Goal: Check status: Check status

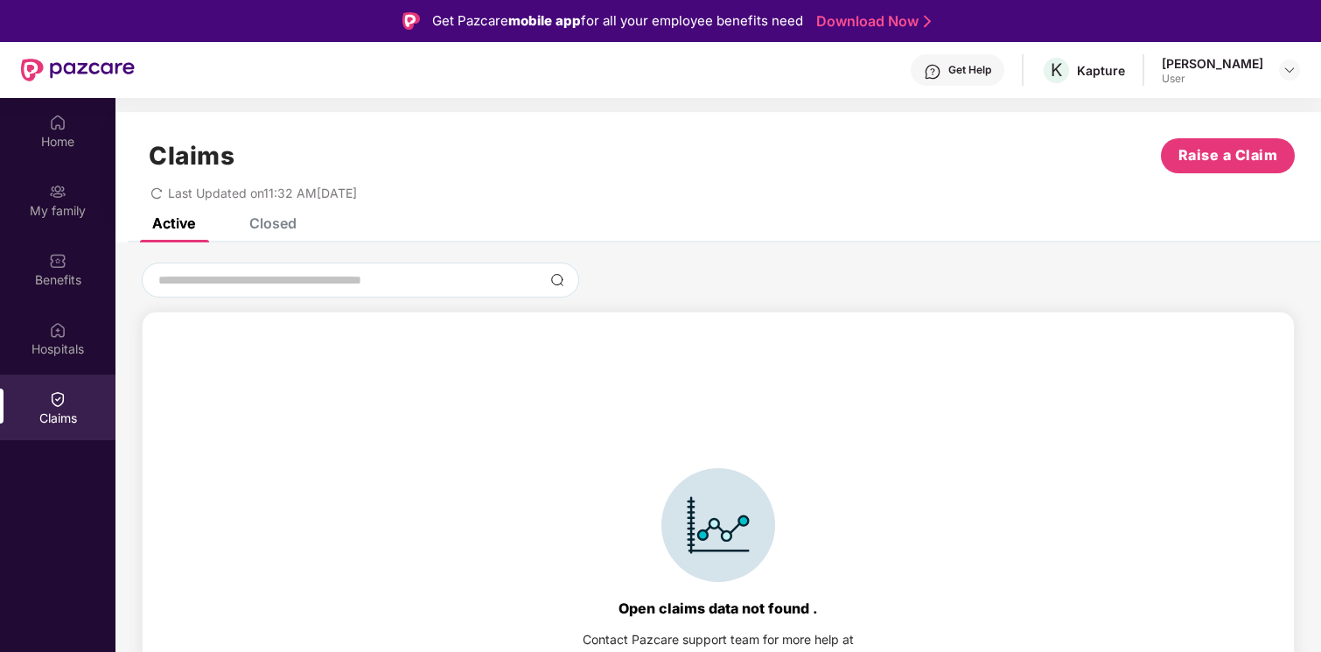
click at [262, 234] on div "Closed" at bounding box center [259, 223] width 73 height 38
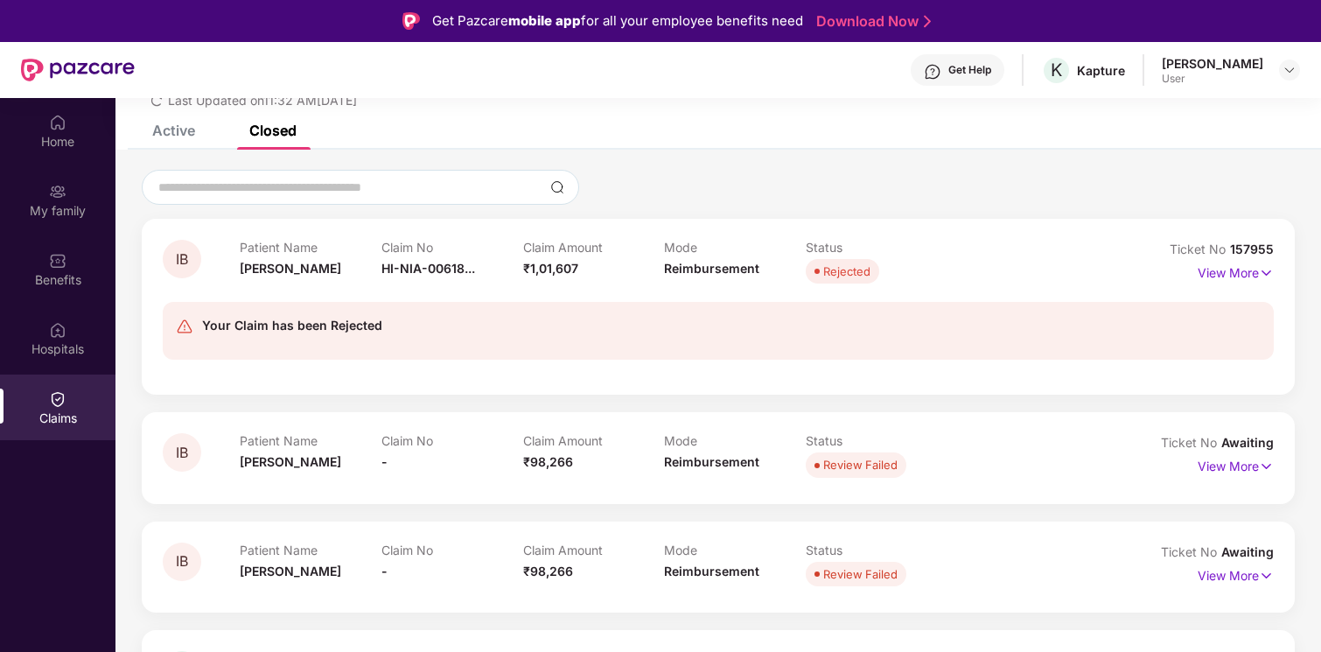
scroll to position [97, 0]
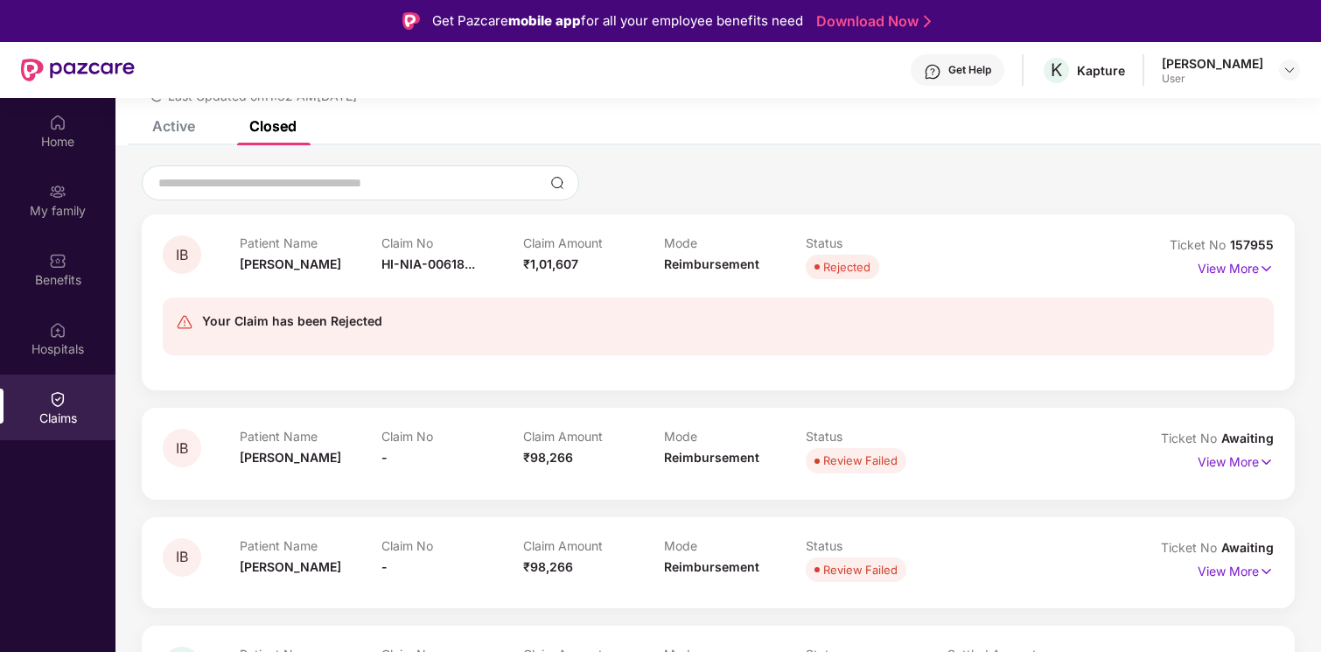
click at [1209, 278] on div "View More" at bounding box center [1236, 269] width 76 height 28
click at [1211, 272] on p "View More" at bounding box center [1236, 267] width 76 height 24
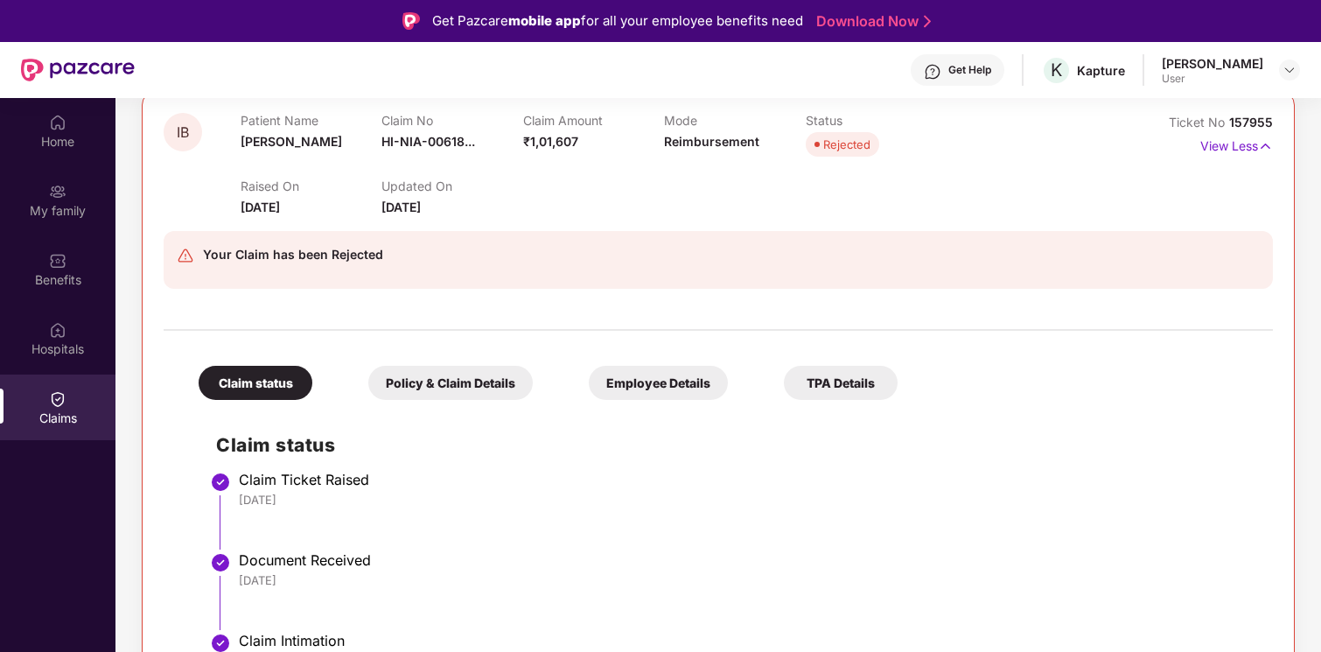
scroll to position [0, 0]
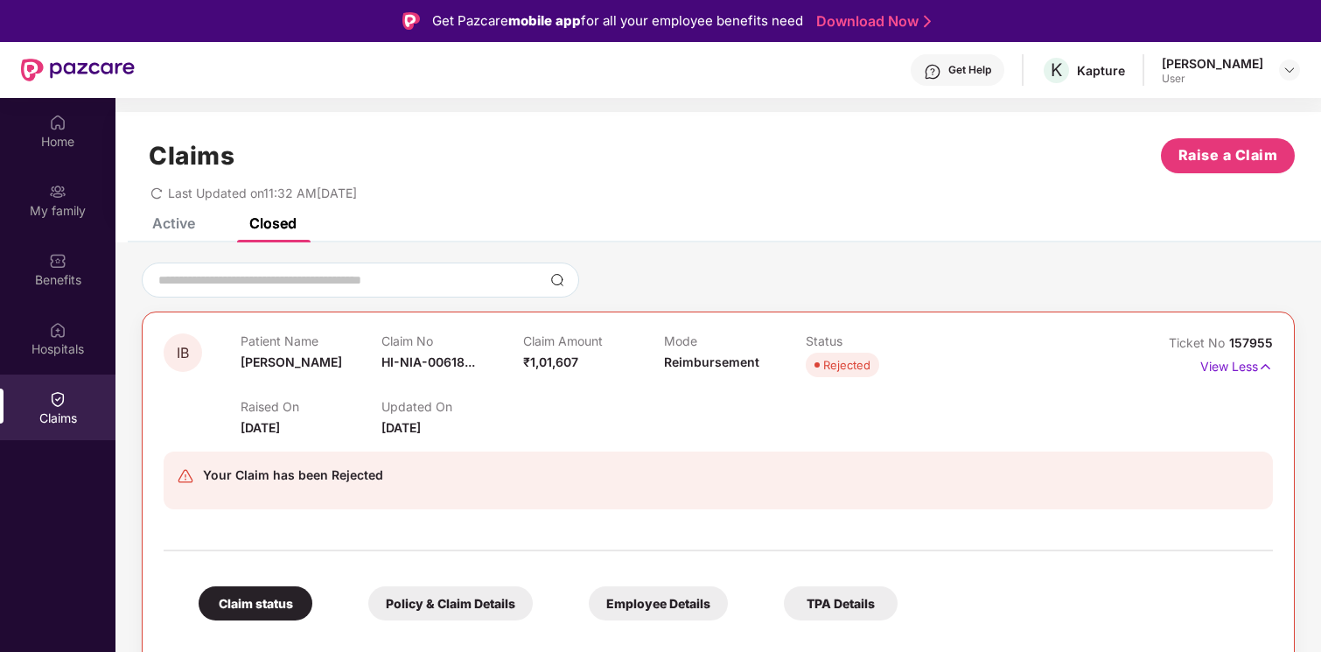
click at [1246, 341] on span "157955" at bounding box center [1251, 342] width 44 height 15
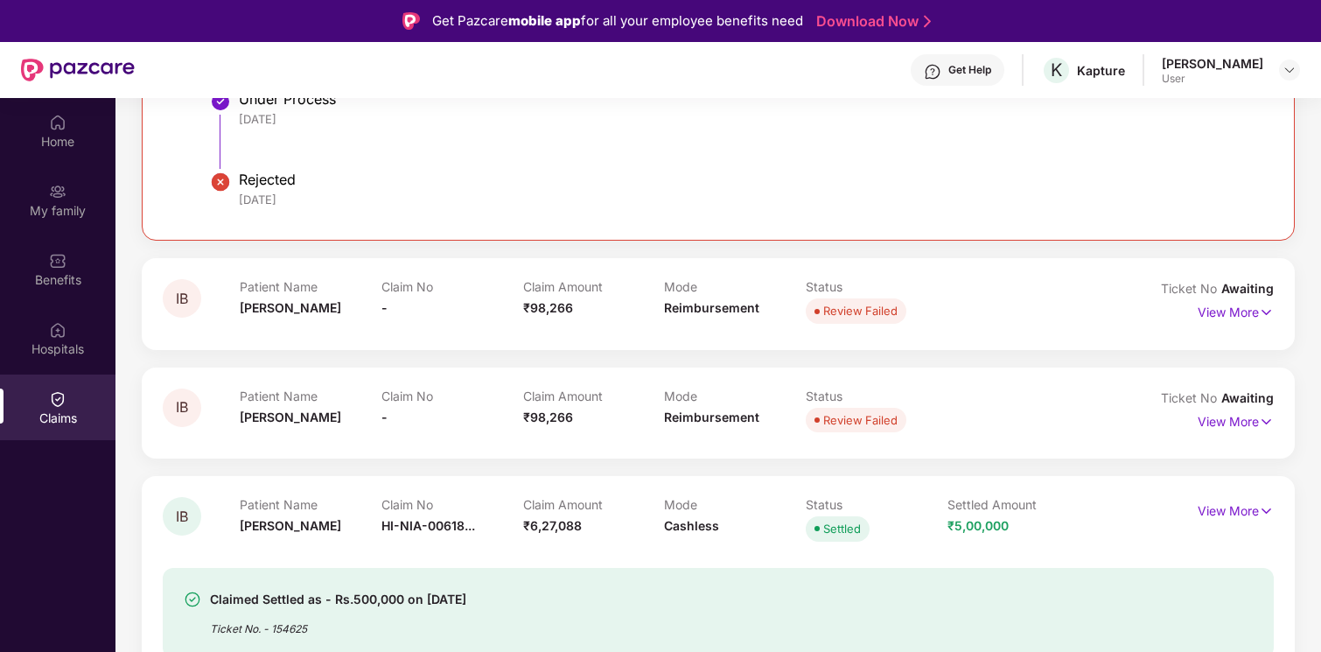
scroll to position [849, 0]
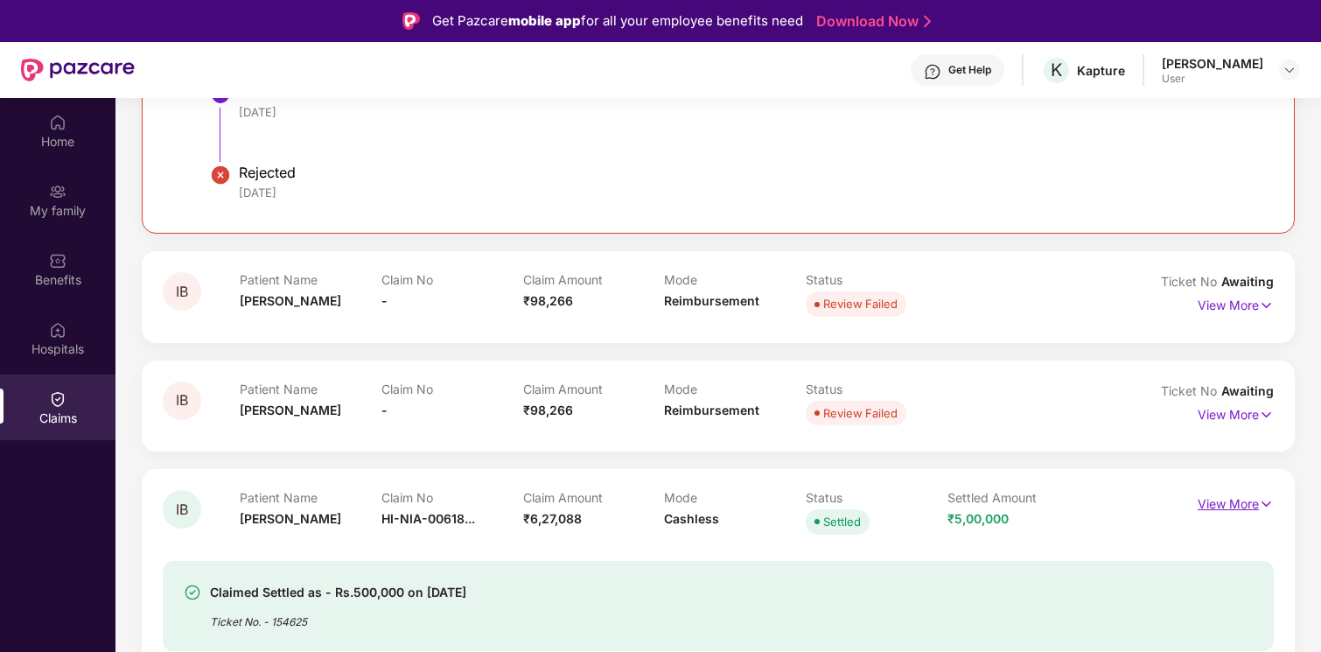
click at [1253, 497] on p "View More" at bounding box center [1236, 502] width 76 height 24
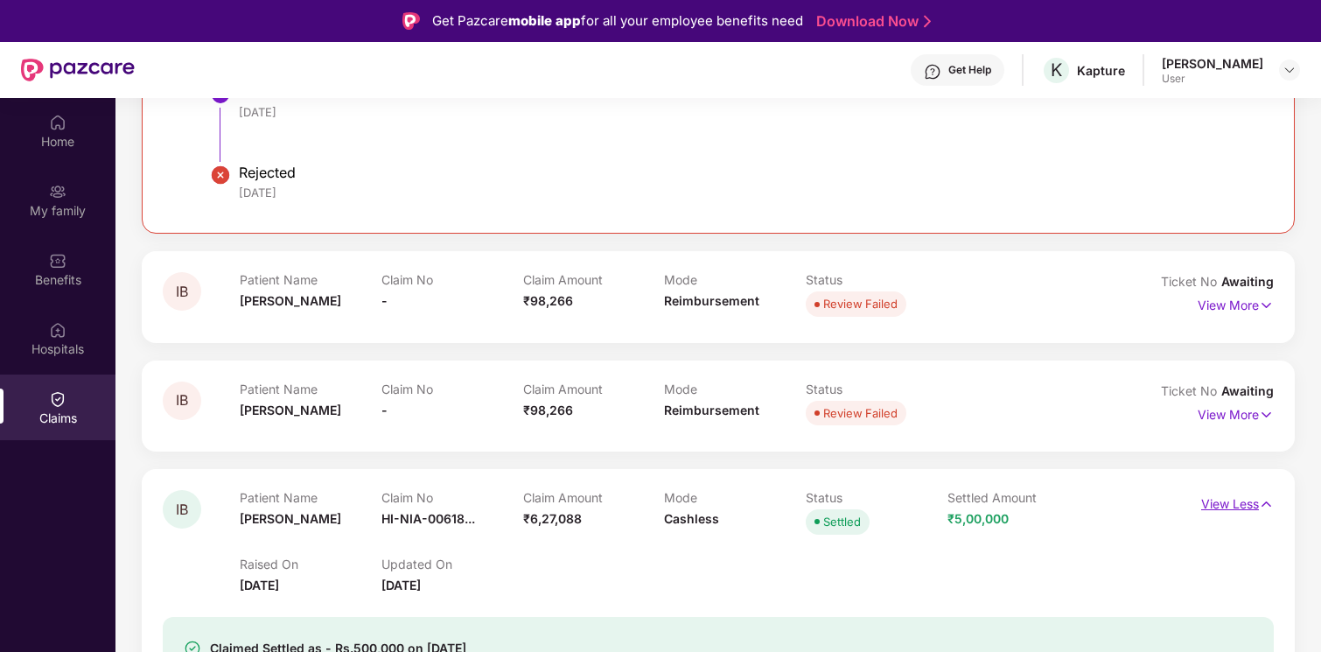
click at [1253, 497] on p "View Less" at bounding box center [1237, 502] width 73 height 24
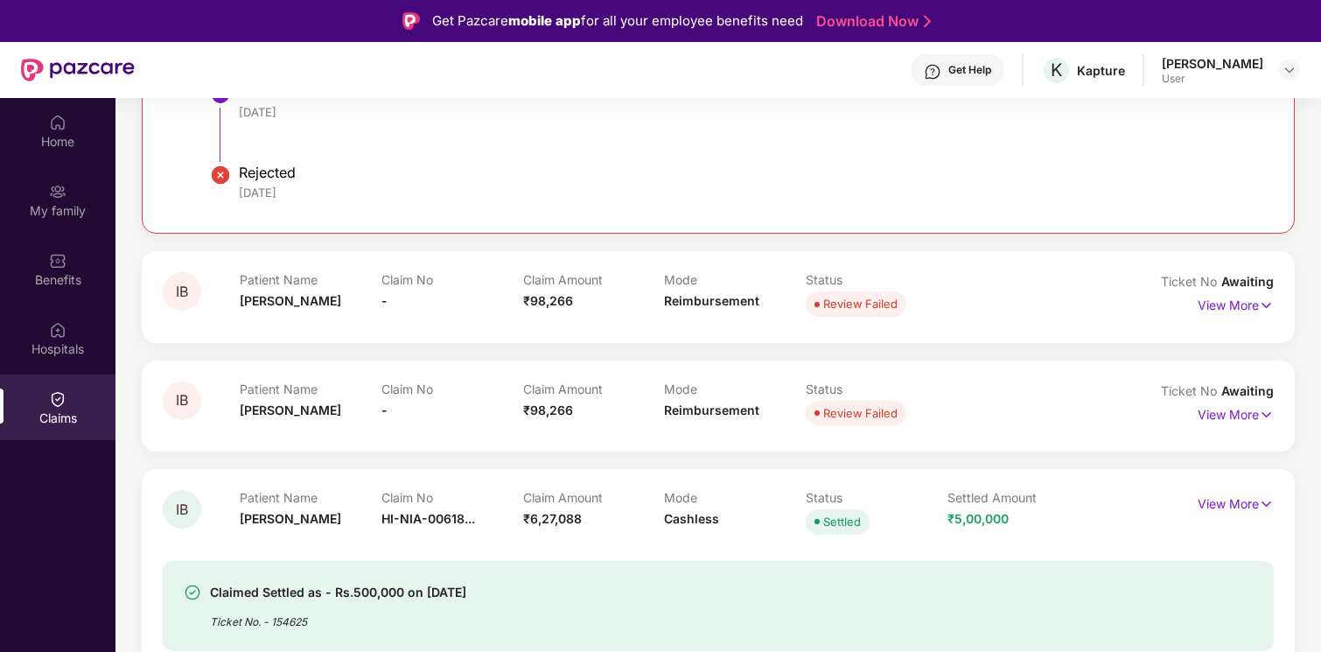
click at [1236, 434] on div "IB Patient Name [PERSON_NAME] Claim No - Claim Amount ₹98,266 Mode Reimbursemen…" at bounding box center [718, 405] width 1153 height 91
click at [1230, 416] on p "View More" at bounding box center [1236, 413] width 76 height 24
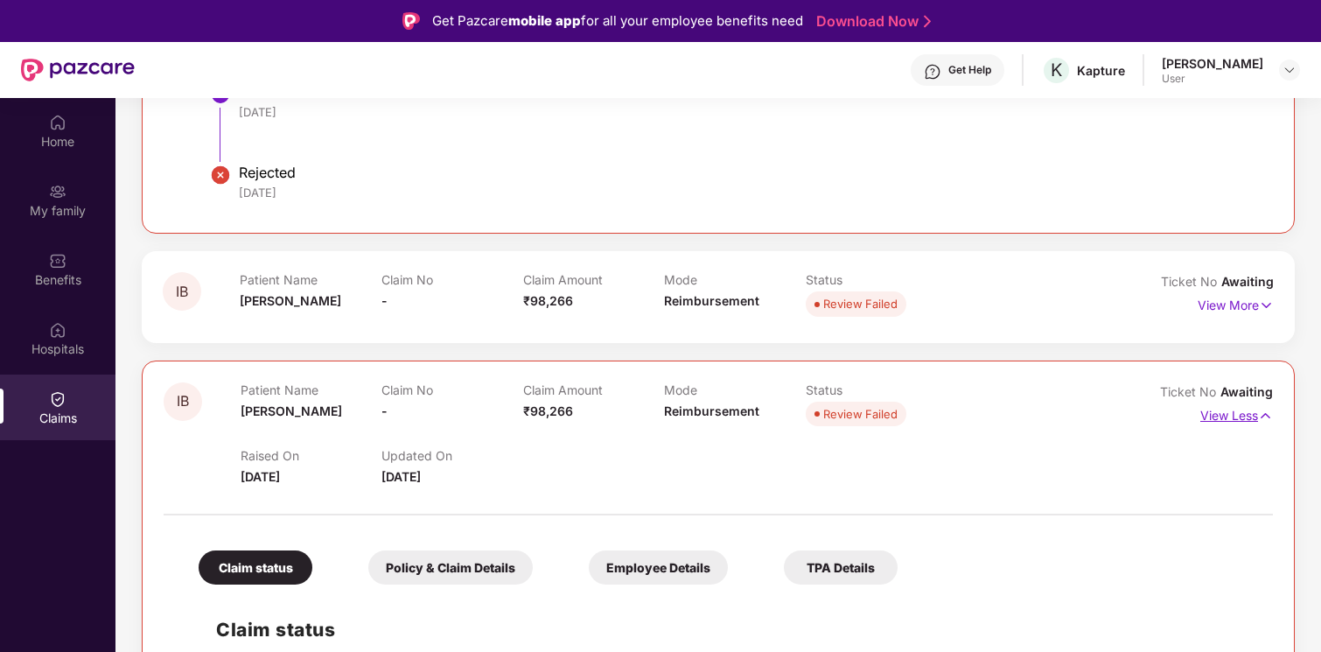
click at [1227, 409] on p "View Less" at bounding box center [1236, 414] width 73 height 24
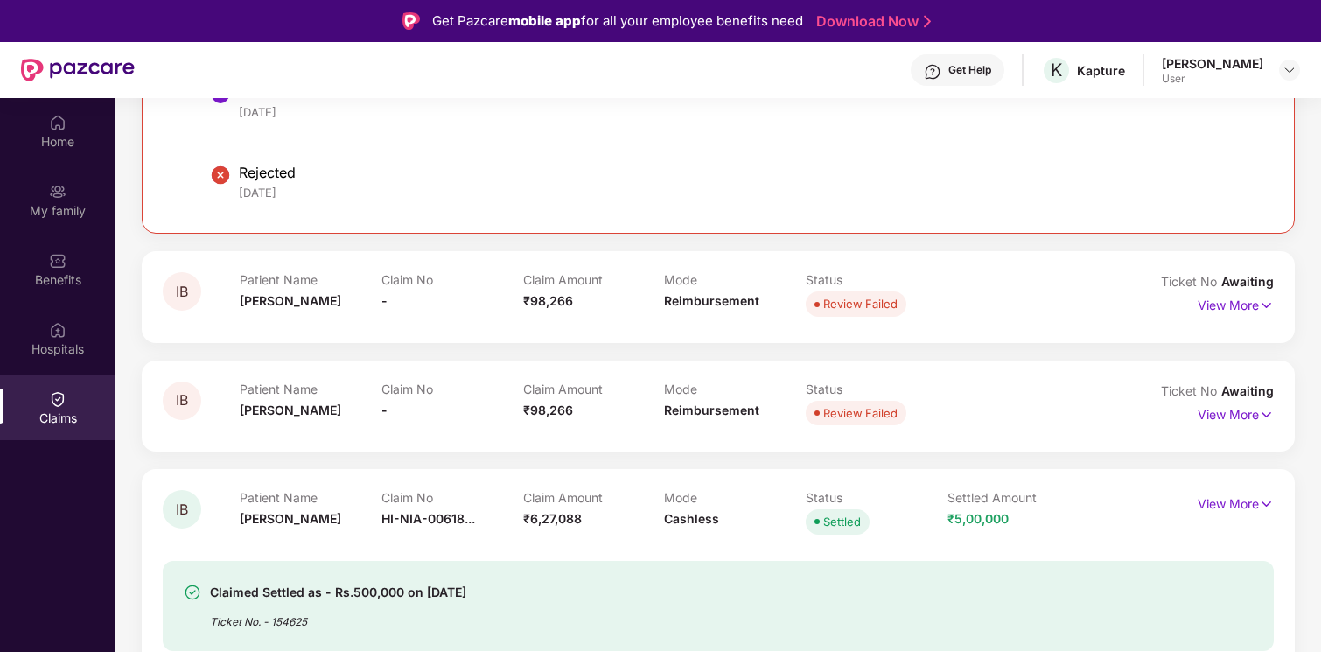
click at [1241, 318] on div "View More" at bounding box center [1236, 305] width 76 height 28
click at [1240, 286] on span "Awaiting" at bounding box center [1247, 281] width 52 height 15
click at [1231, 307] on p "View More" at bounding box center [1236, 303] width 76 height 24
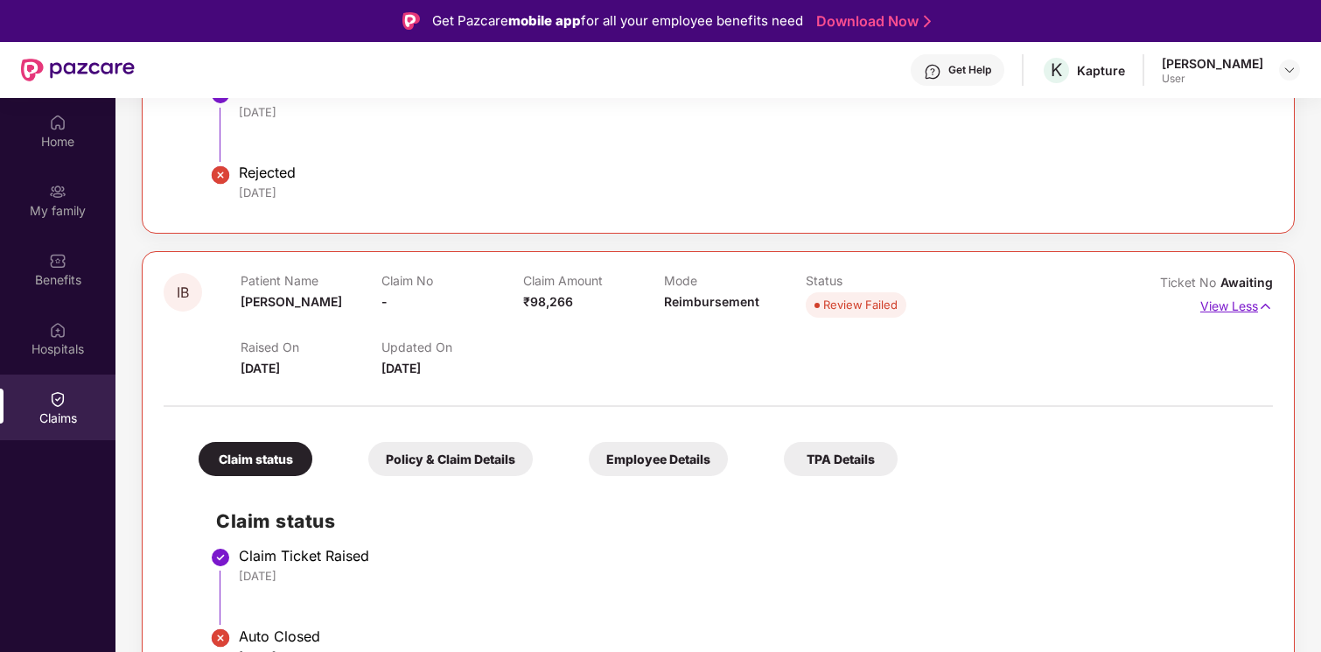
click at [1231, 307] on p "View Less" at bounding box center [1236, 304] width 73 height 24
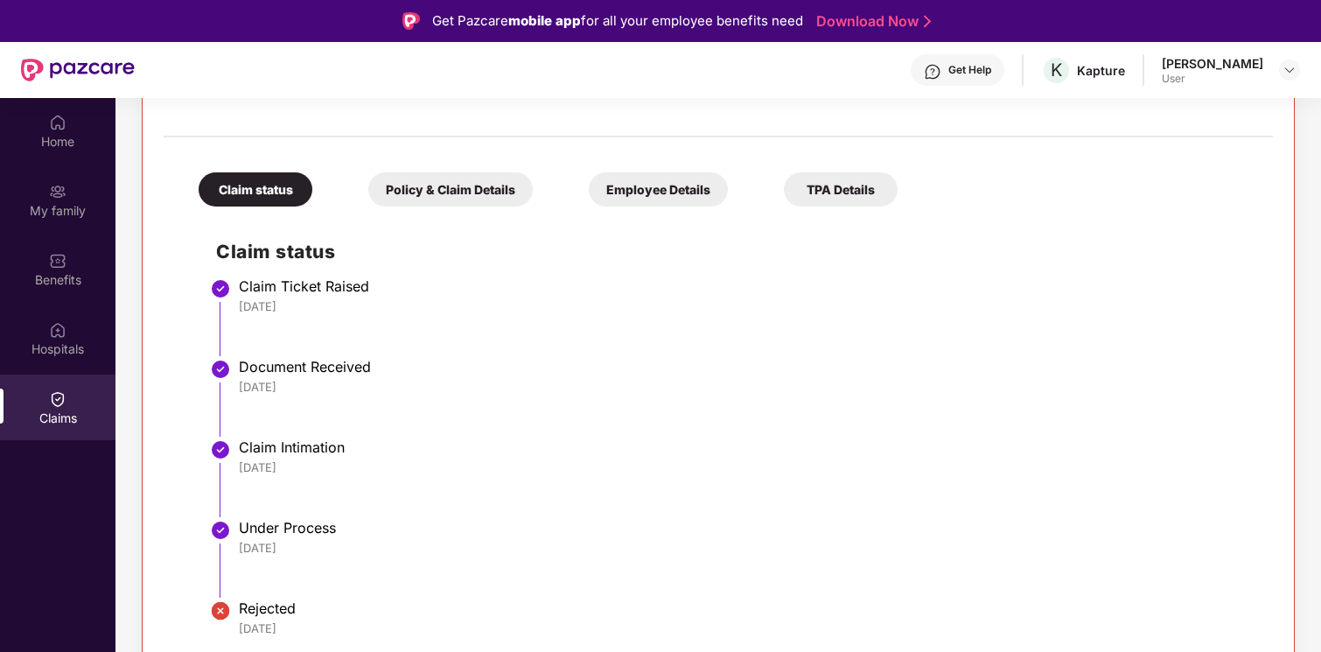
scroll to position [417, 0]
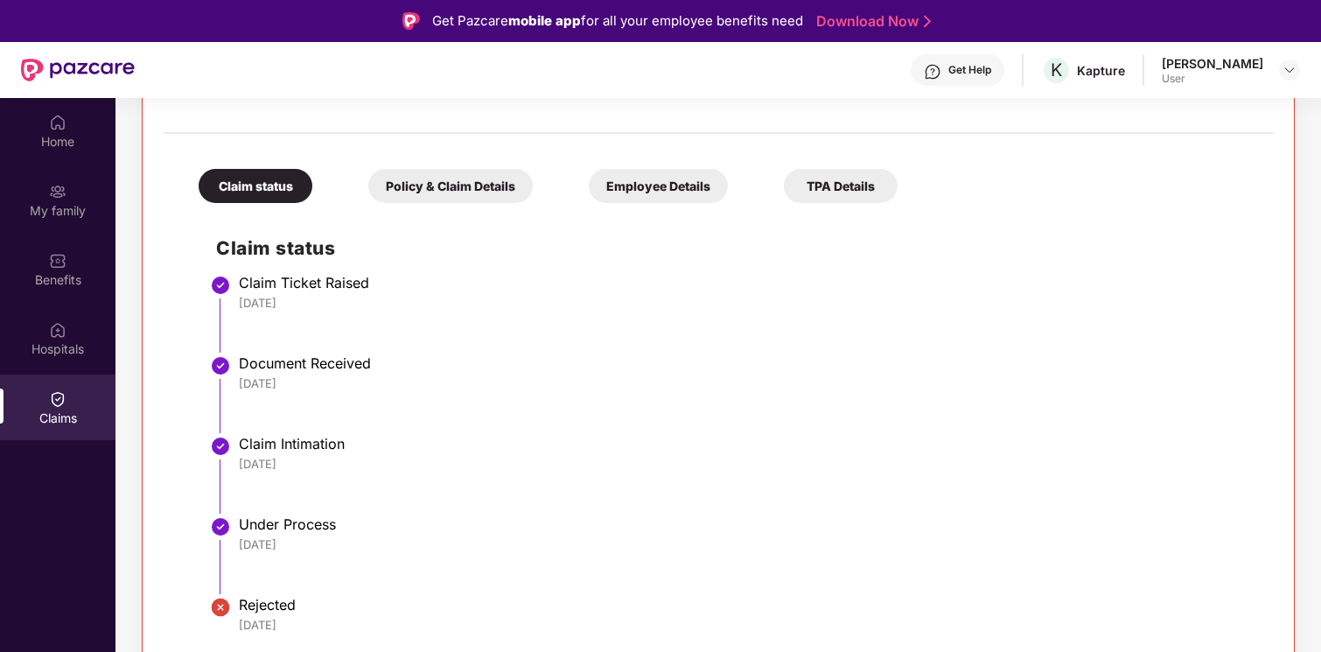
click at [430, 205] on div "Claim status Policy & Claim Details Employee Details TPA Details Claim status C…" at bounding box center [718, 393] width 1109 height 501
click at [434, 191] on div "Policy & Claim Details" at bounding box center [450, 186] width 164 height 34
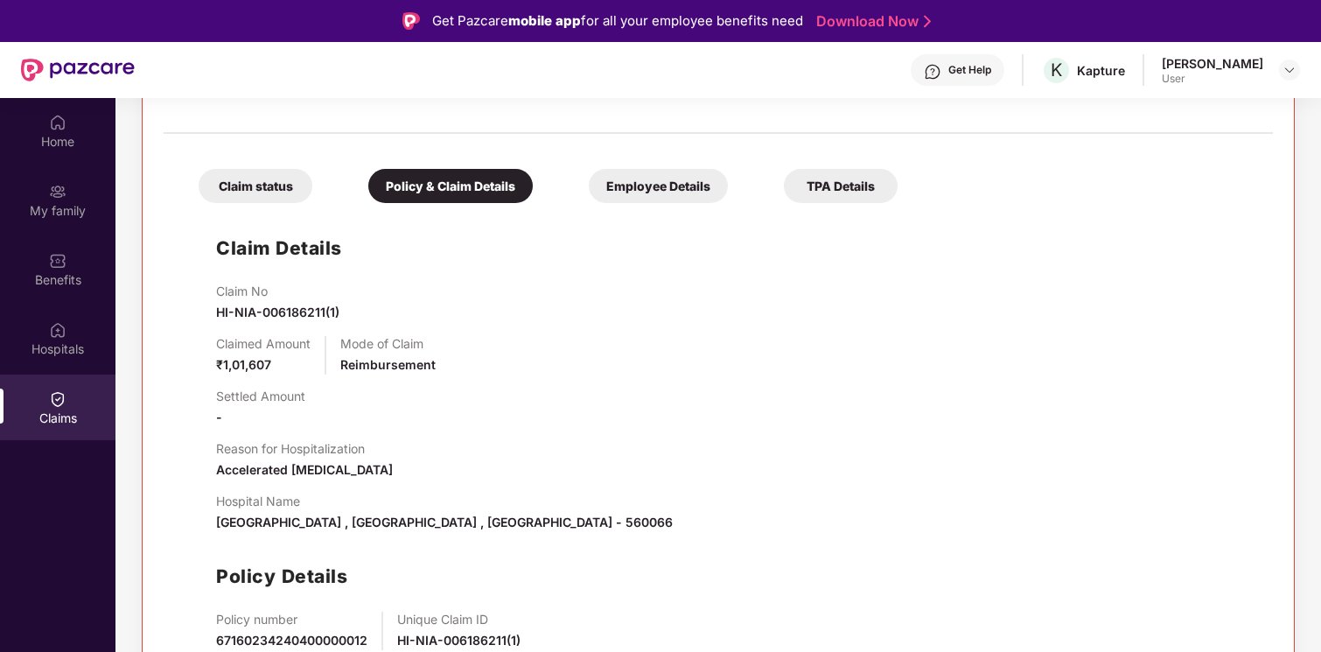
click at [255, 203] on div "Claim status" at bounding box center [256, 186] width 114 height 34
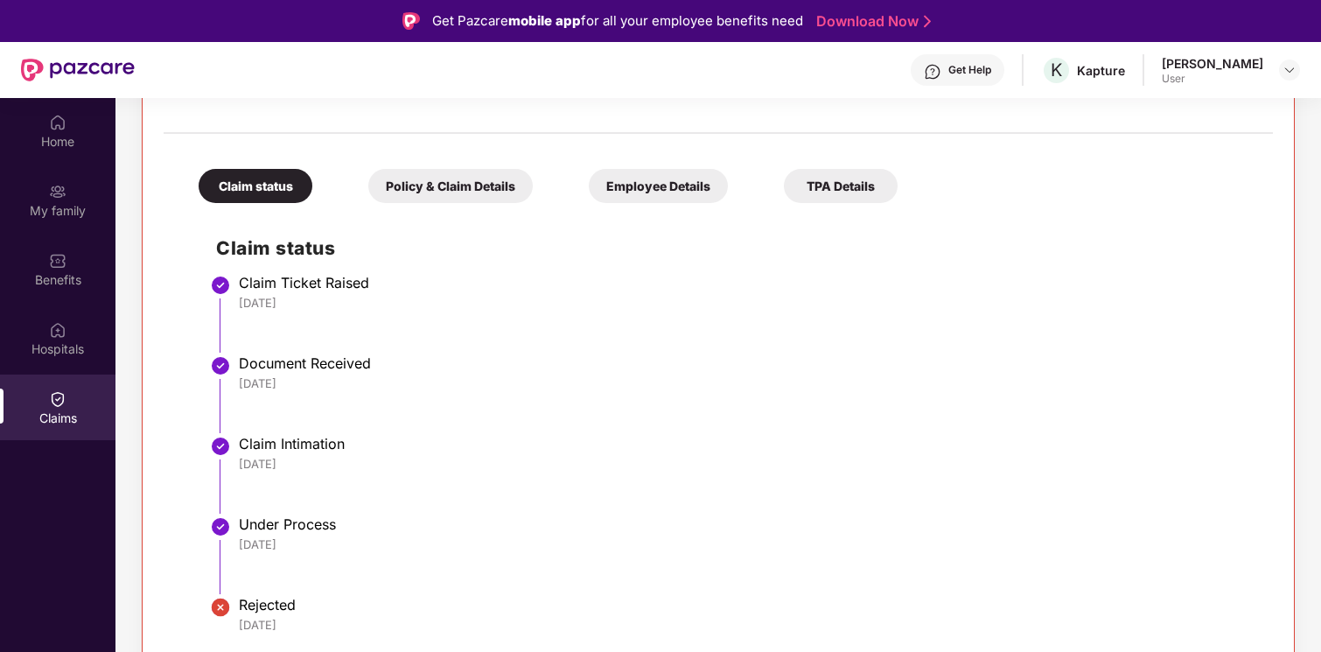
click at [402, 199] on div "Policy & Claim Details" at bounding box center [450, 186] width 164 height 34
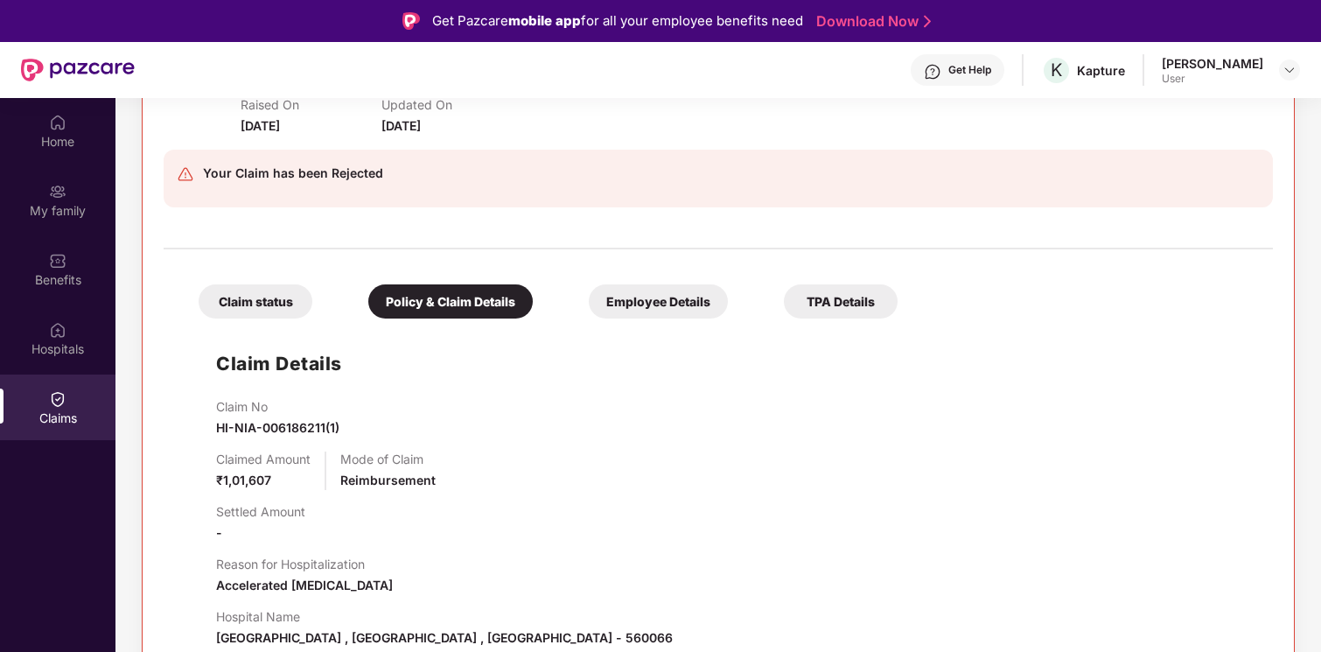
scroll to position [293, 0]
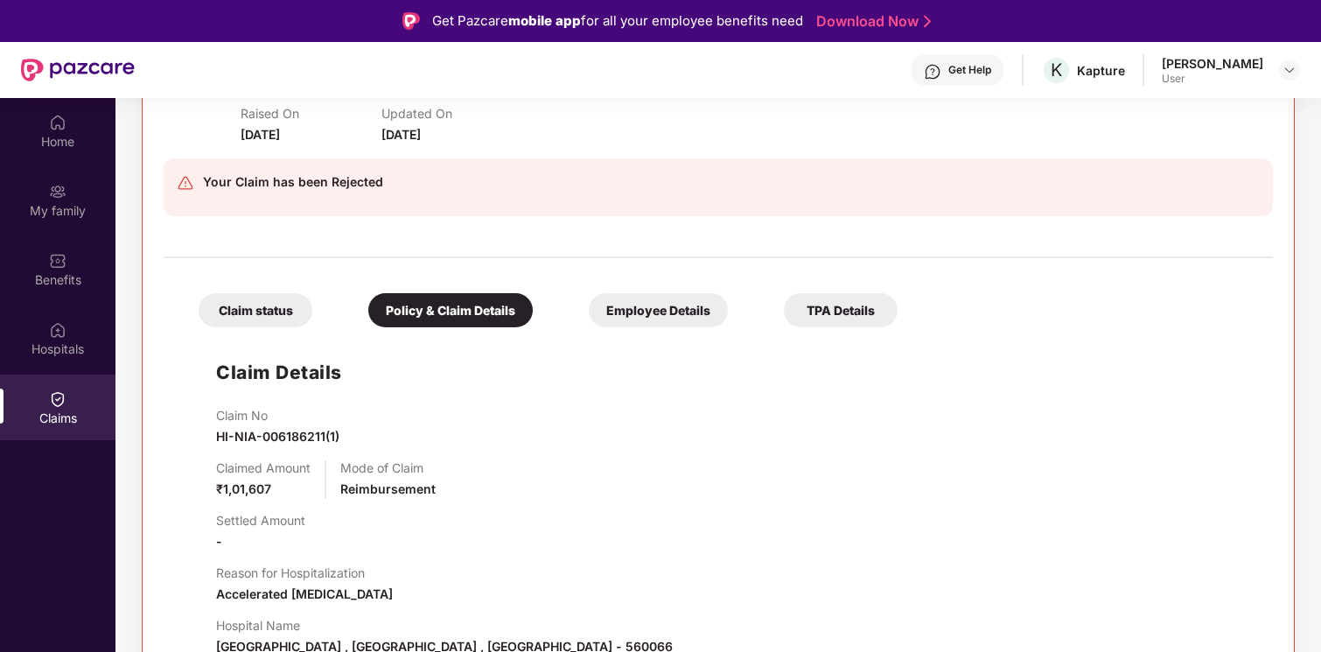
click at [291, 268] on div "Claim status Policy & Claim Details Employee Details TPA Details Claim Details …" at bounding box center [718, 554] width 1109 height 574
click at [271, 295] on div "Claim status" at bounding box center [256, 310] width 114 height 34
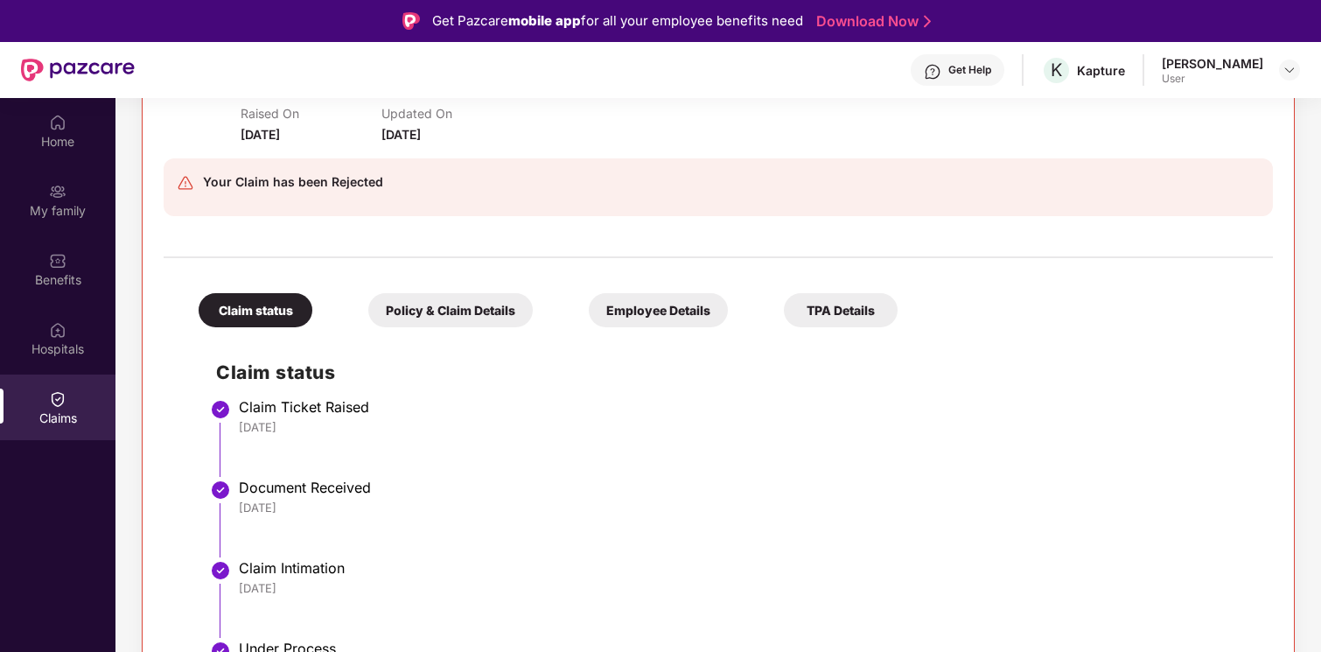
click at [440, 327] on div "Claim status Policy & Claim Details Employee Details TPA Details Claim status C…" at bounding box center [718, 517] width 1109 height 501
click at [440, 310] on div "Policy & Claim Details" at bounding box center [450, 310] width 164 height 34
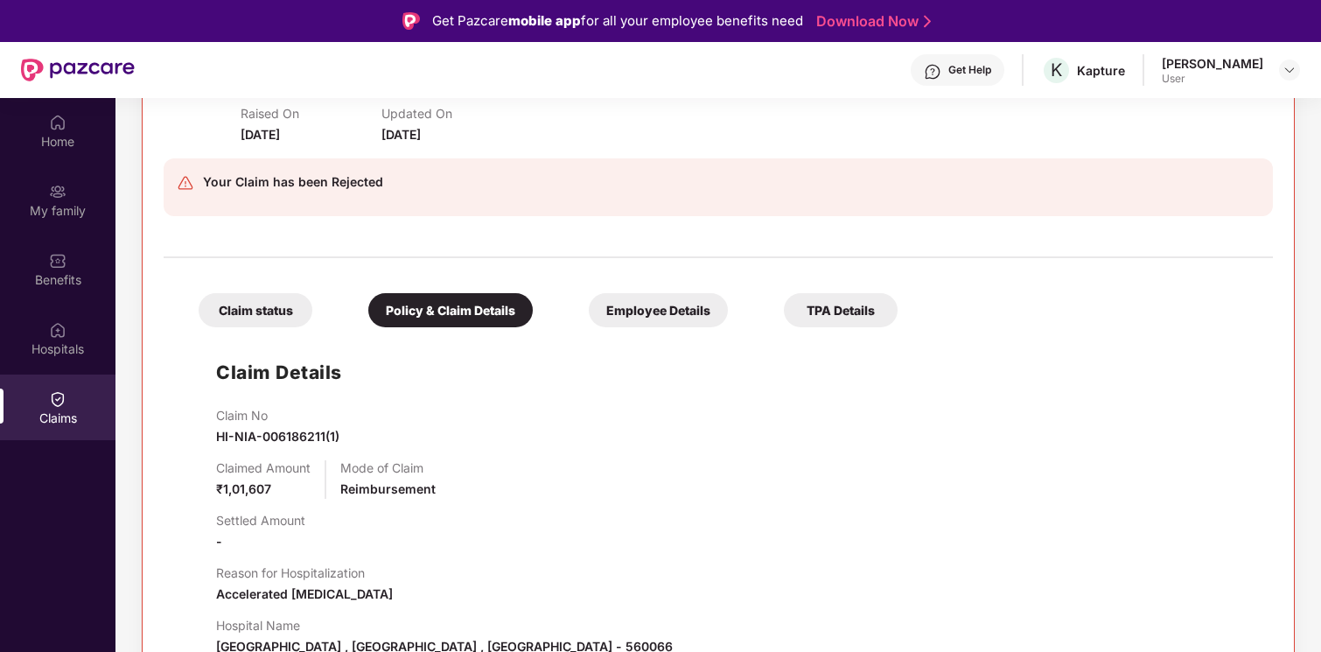
click at [251, 311] on div "Claim status" at bounding box center [256, 310] width 114 height 34
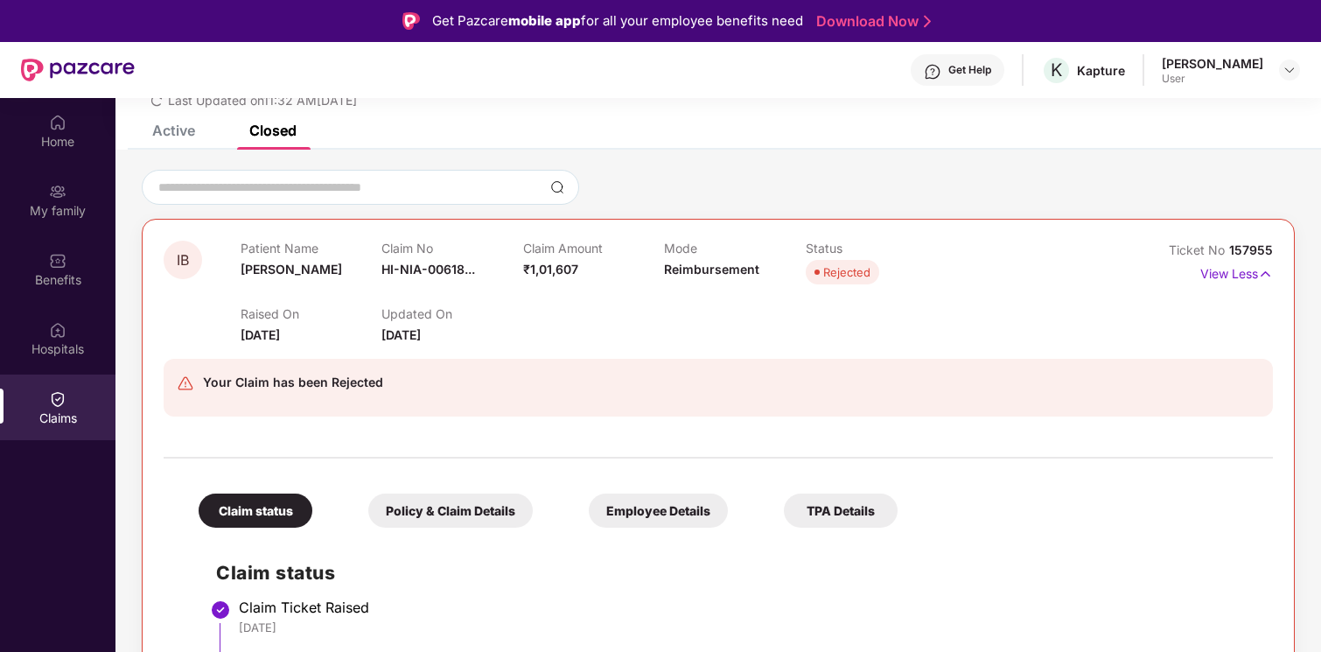
scroll to position [60, 0]
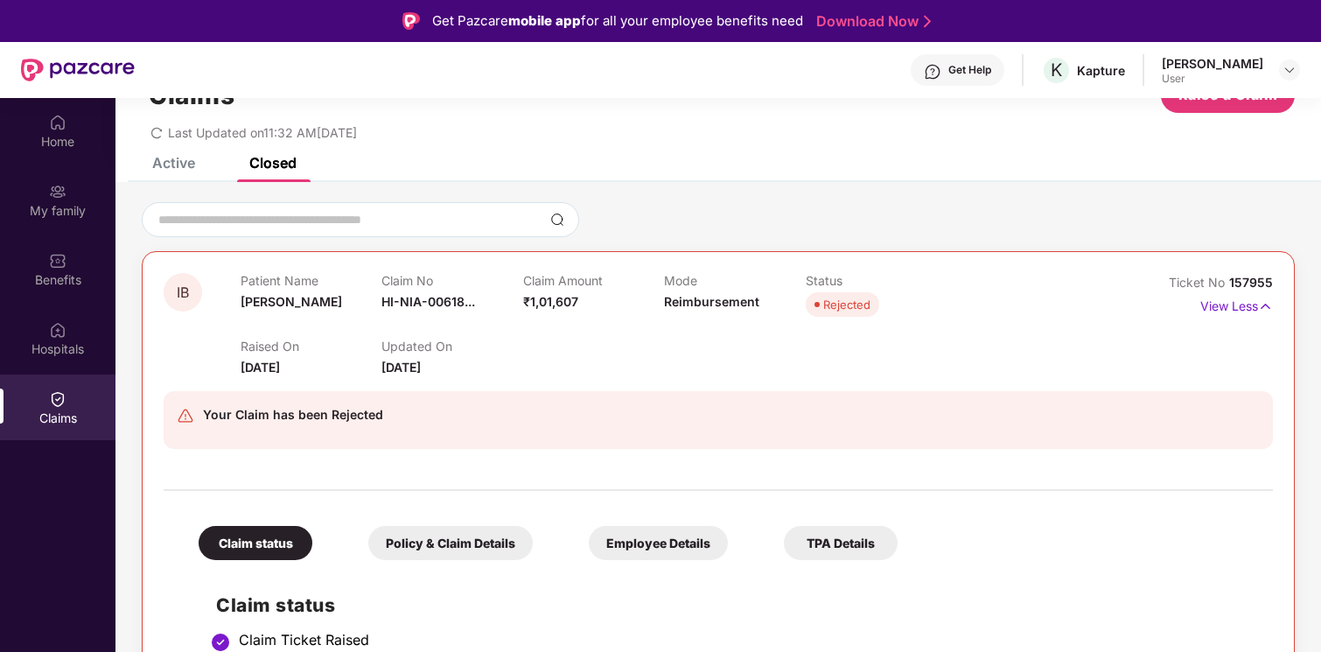
click at [435, 551] on div "Policy & Claim Details" at bounding box center [450, 543] width 164 height 34
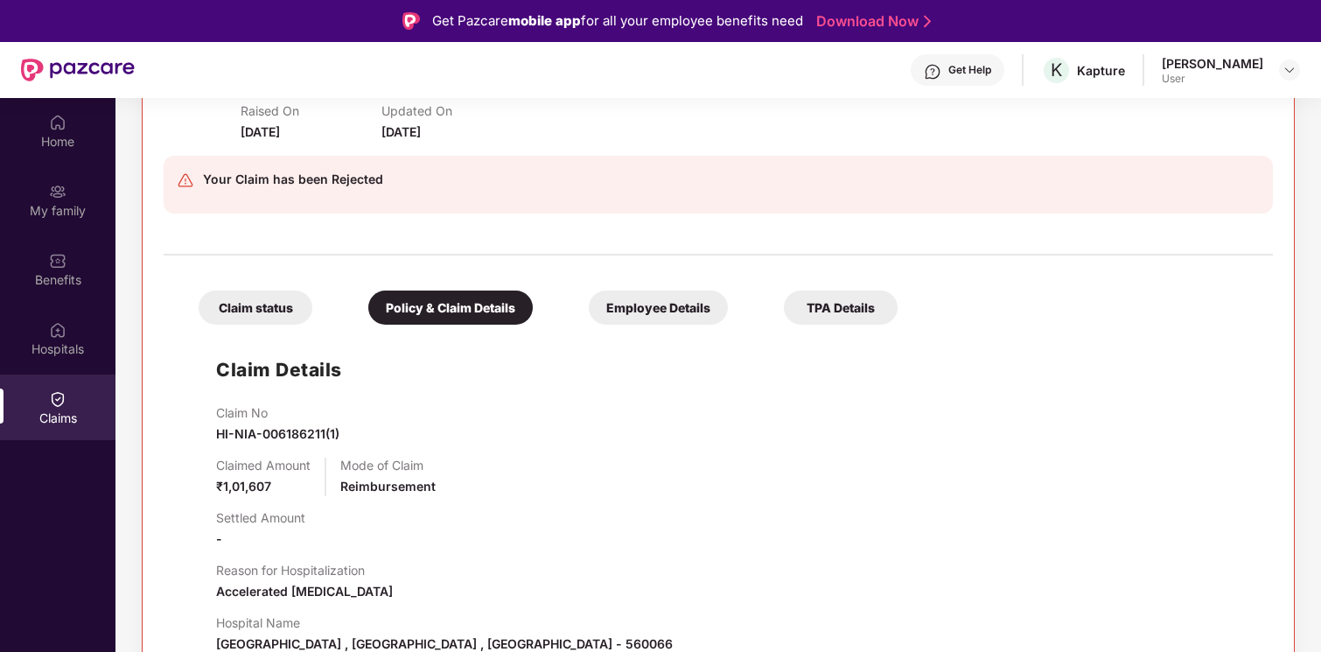
scroll to position [290, 0]
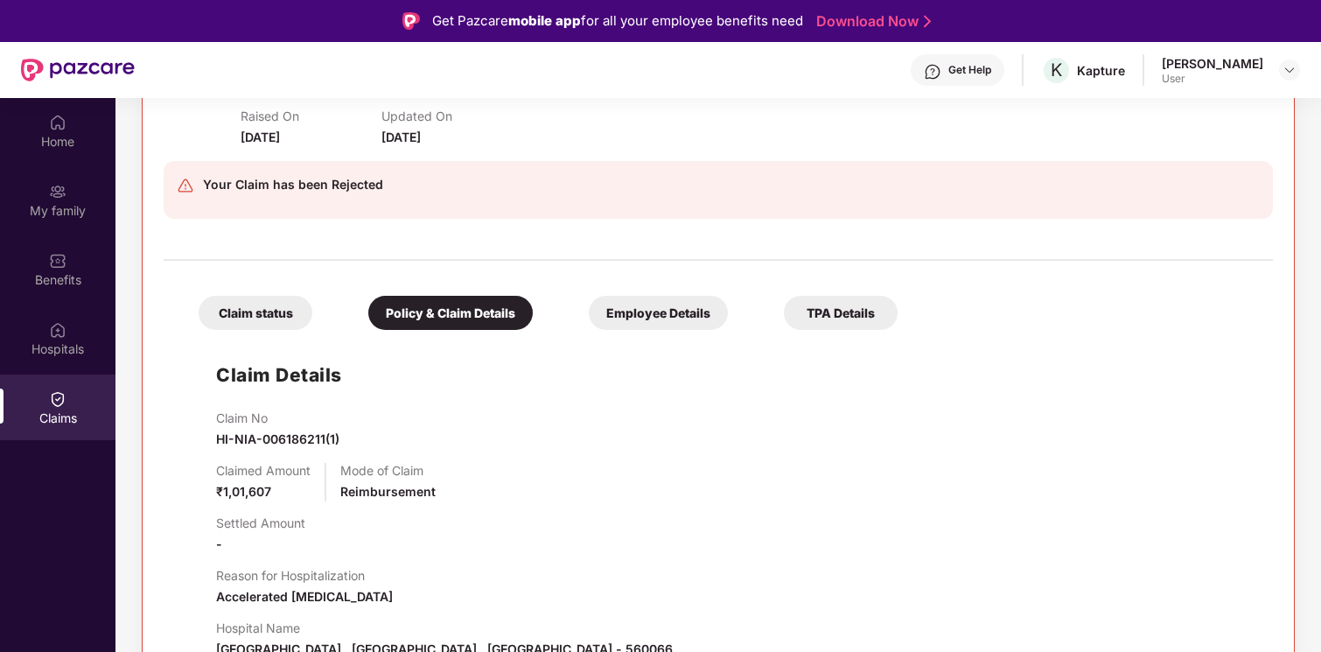
click at [608, 304] on div "Employee Details" at bounding box center [658, 313] width 139 height 34
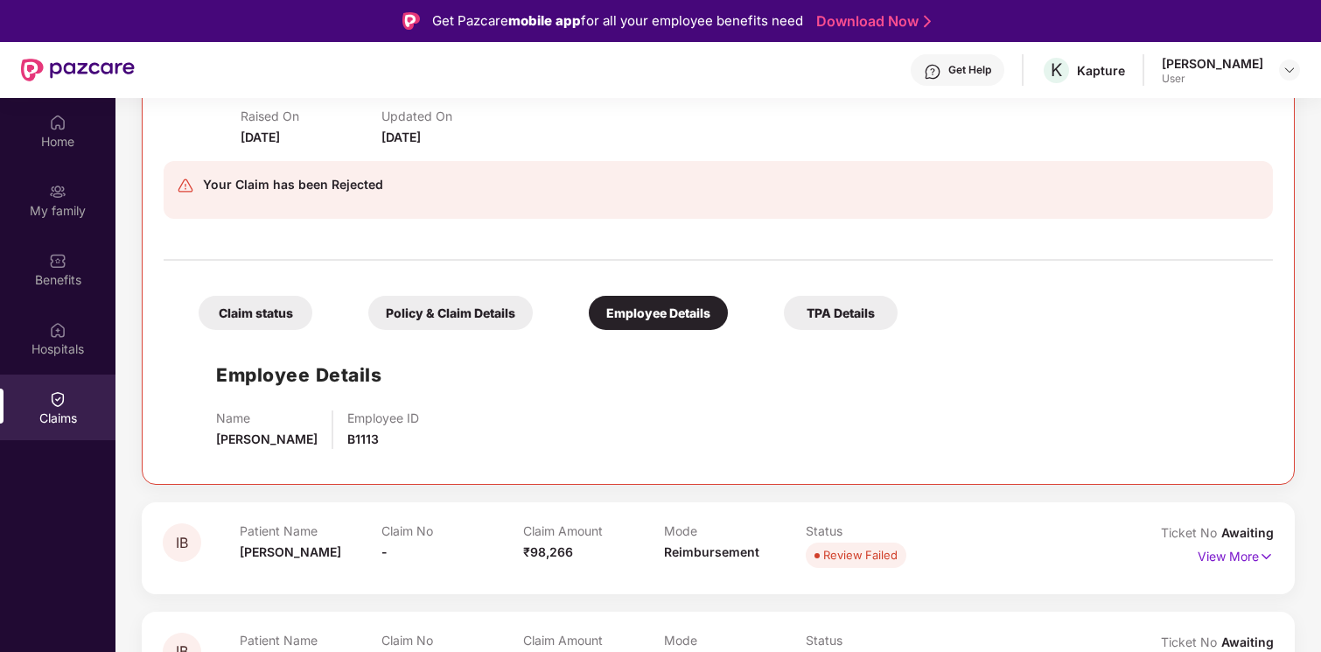
click at [808, 313] on div "TPA Details" at bounding box center [841, 313] width 114 height 34
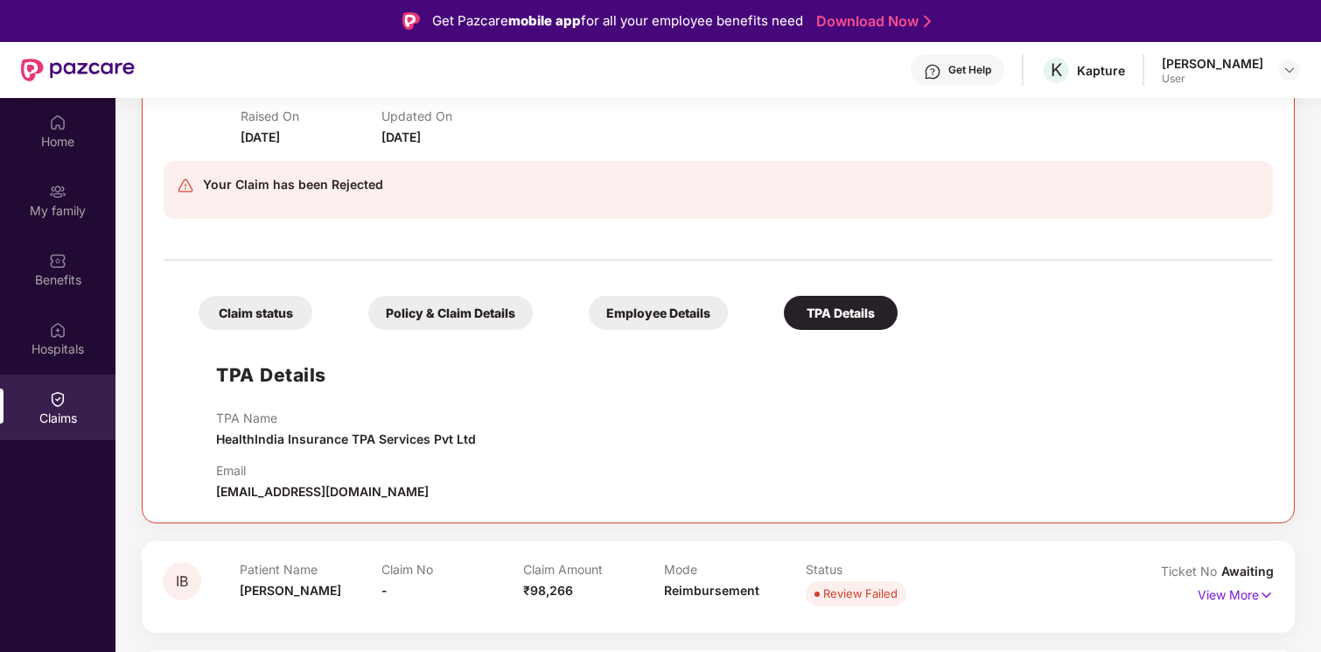
click at [632, 303] on div "Employee Details" at bounding box center [658, 313] width 139 height 34
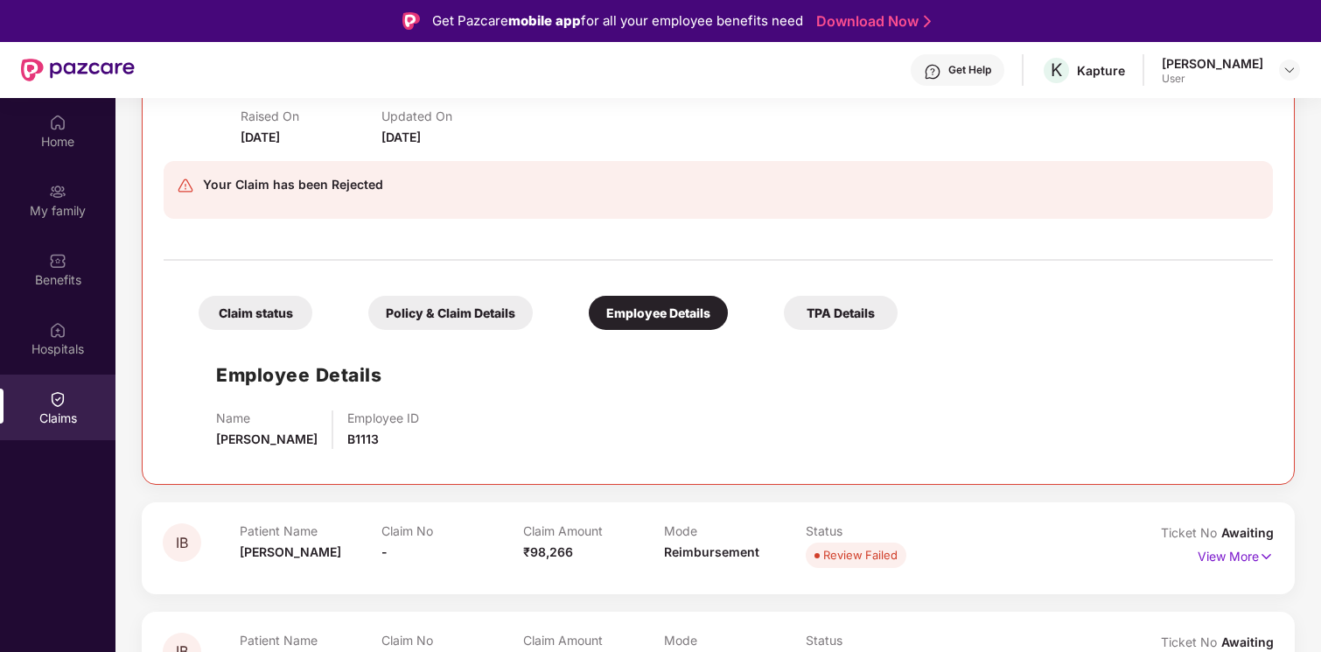
click at [440, 332] on div "Claim status Policy & Claim Details Employee Details TPA Details Employee Detai…" at bounding box center [718, 365] width 1109 height 193
click at [423, 323] on div "Policy & Claim Details" at bounding box center [450, 313] width 164 height 34
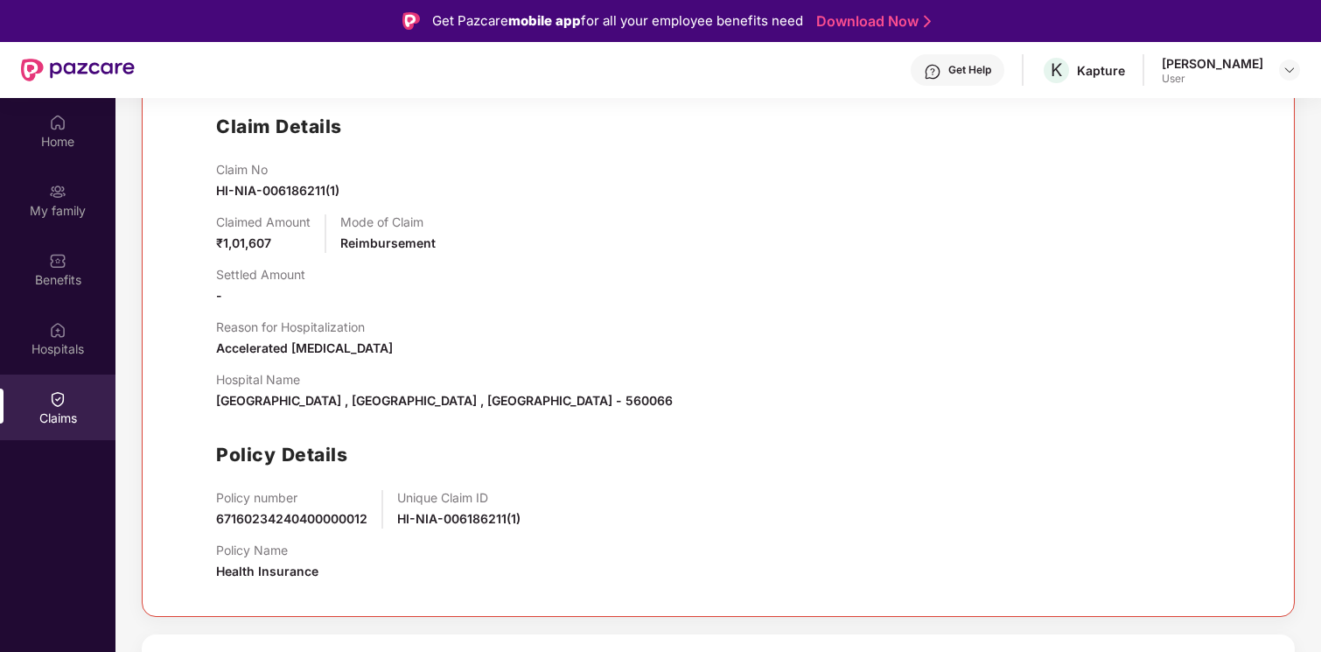
scroll to position [544, 0]
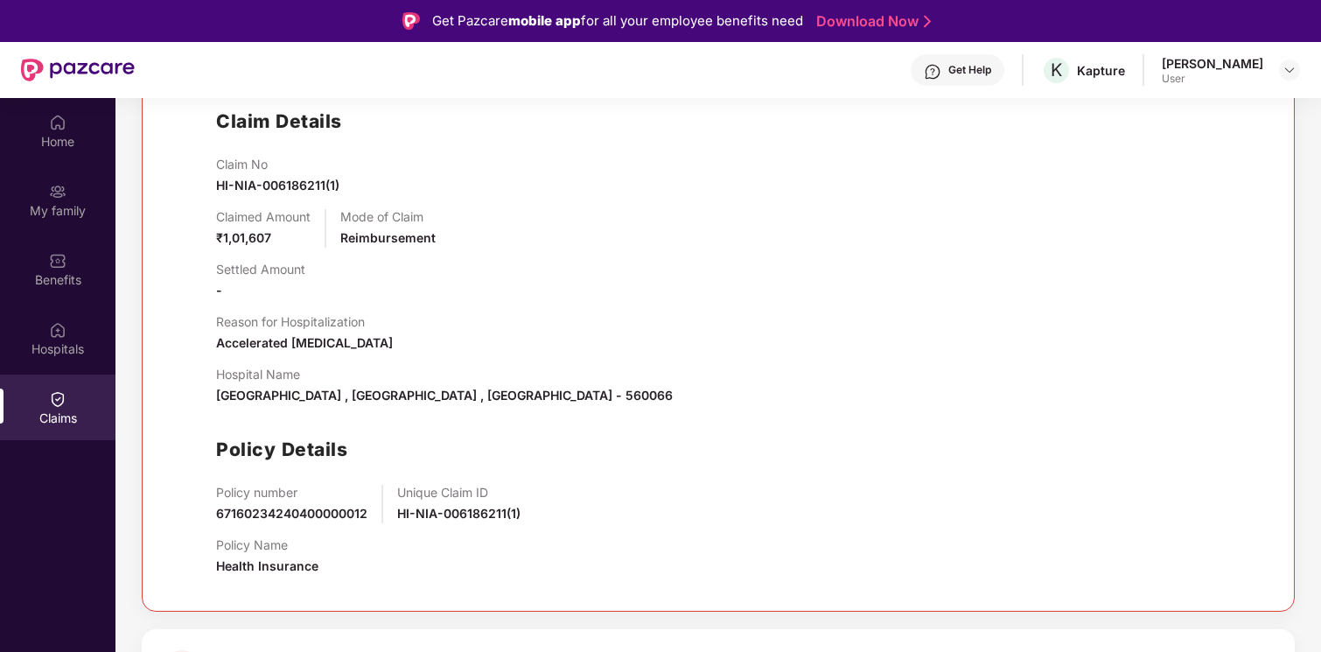
click at [331, 514] on span "67160234240400000012" at bounding box center [291, 513] width 151 height 15
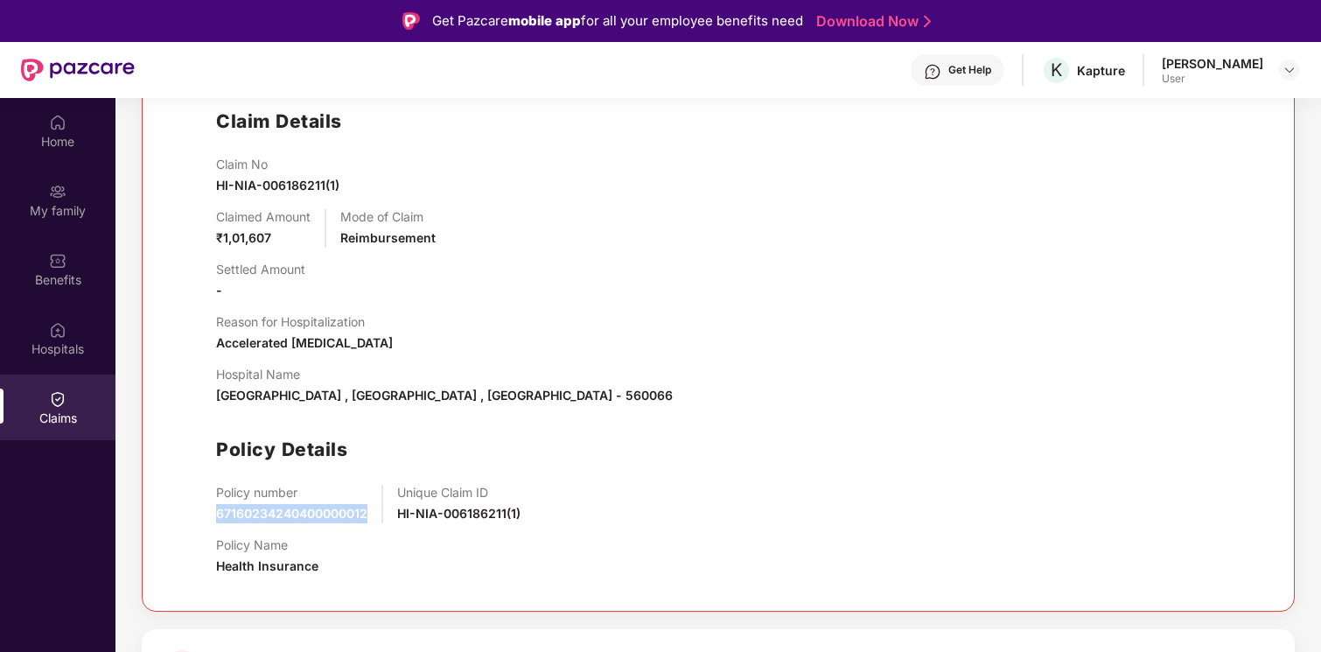
click at [331, 514] on span "67160234240400000012" at bounding box center [291, 513] width 151 height 15
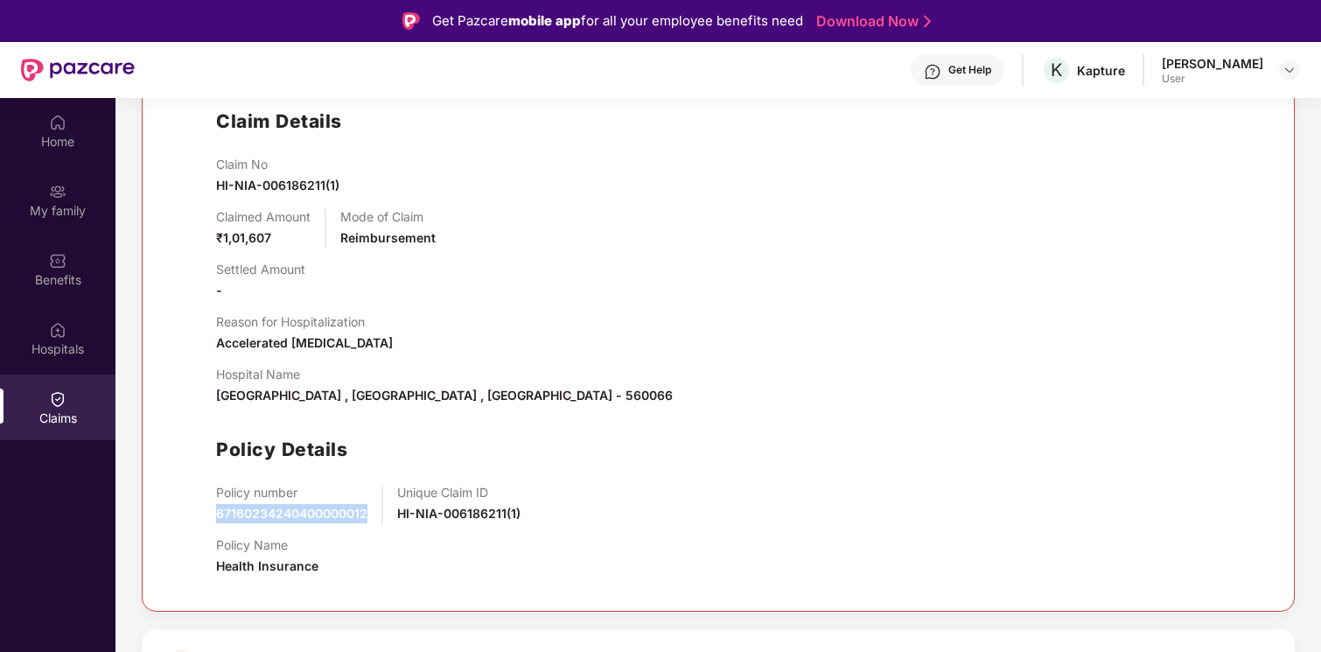
click at [331, 514] on span "67160234240400000012" at bounding box center [291, 513] width 151 height 15
click at [106, 342] on div "Hospitals" at bounding box center [57, 348] width 115 height 17
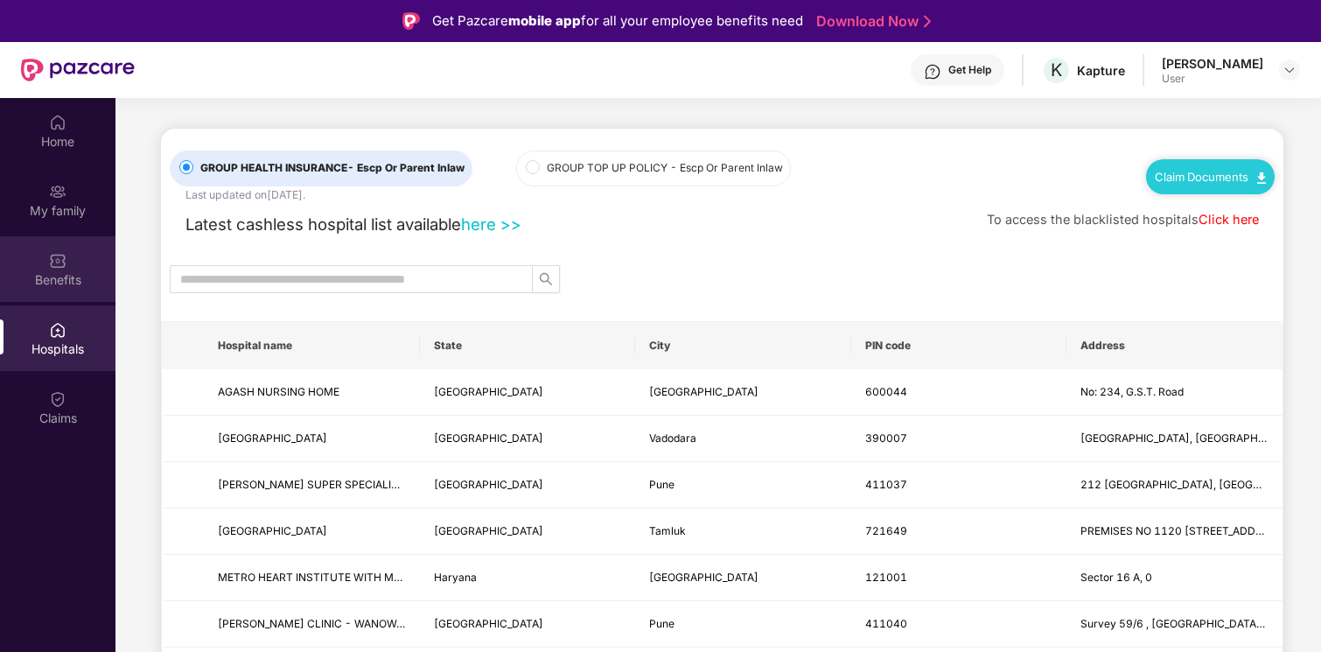
click at [87, 268] on div "Benefits" at bounding box center [57, 269] width 115 height 66
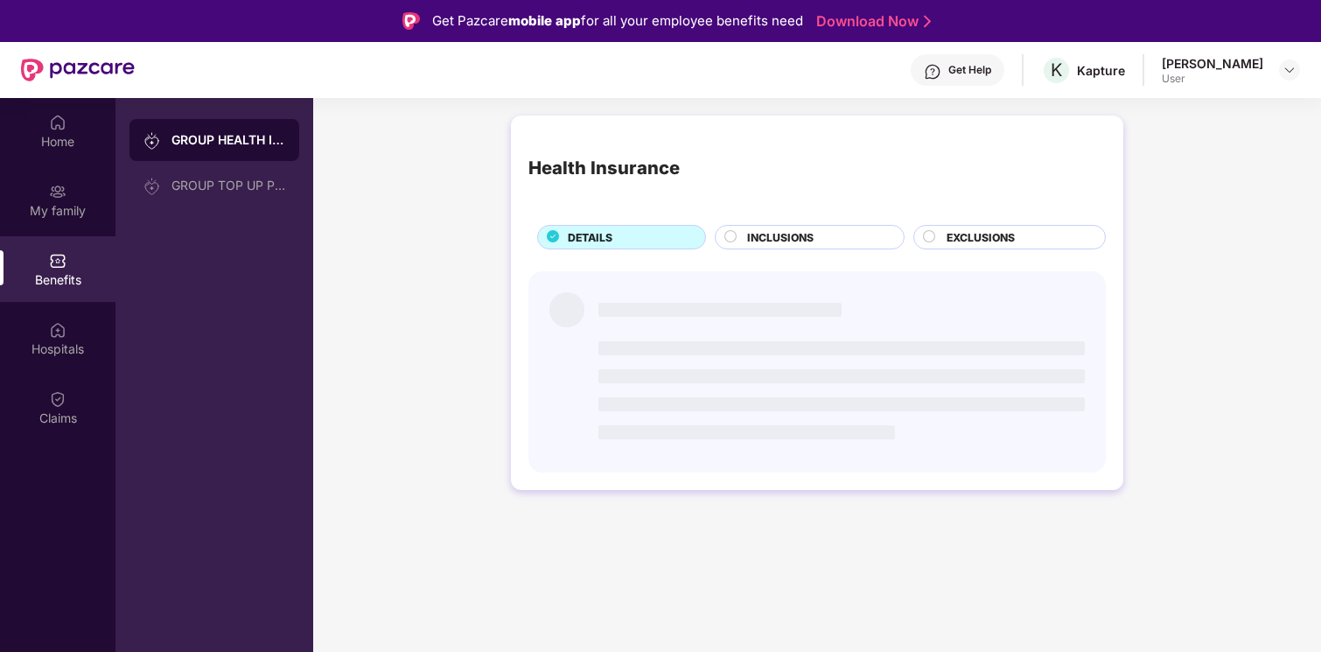
click at [121, 155] on div "GROUP HEALTH INSURANCE GROUP TOP UP POLICY" at bounding box center [214, 424] width 198 height 652
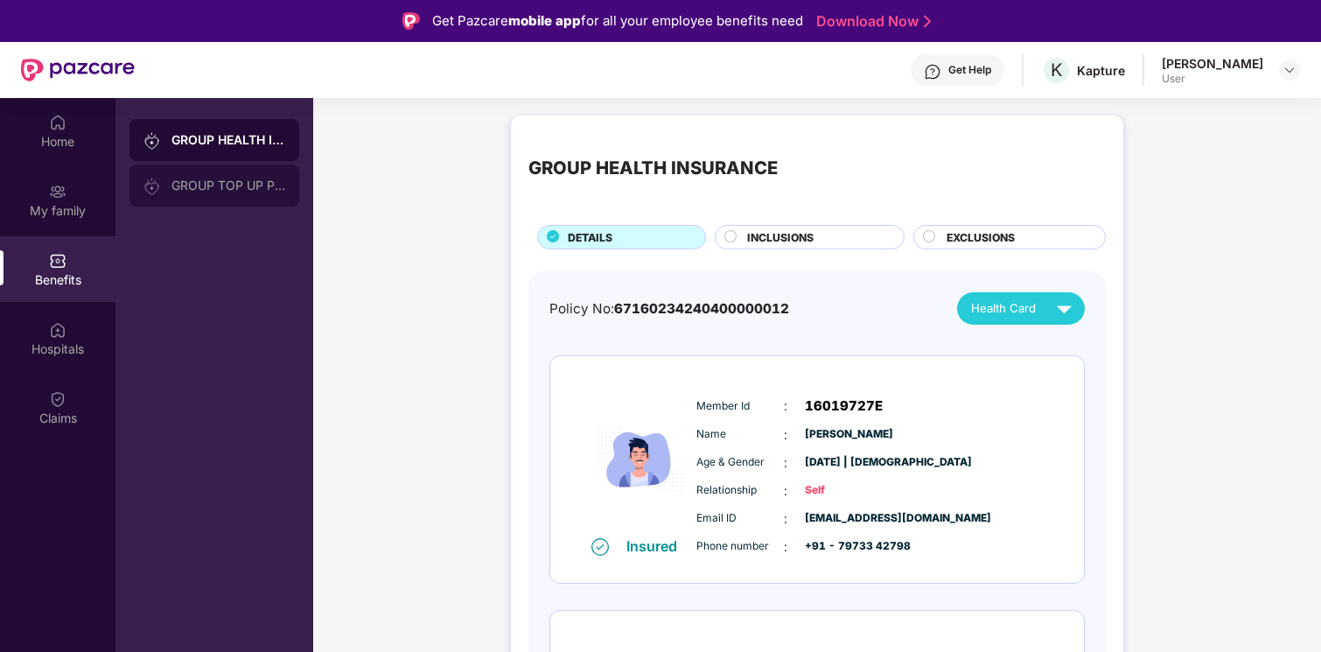
click at [254, 187] on div "GROUP TOP UP POLICY" at bounding box center [228, 185] width 114 height 14
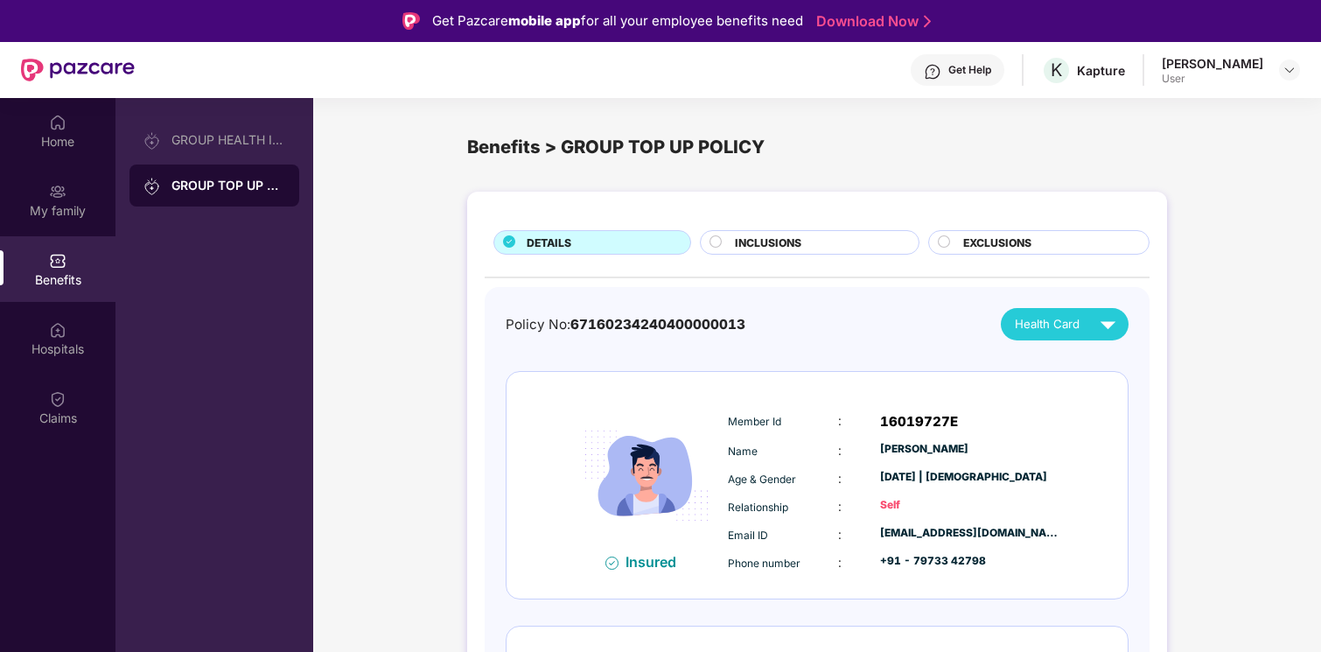
click at [801, 228] on div "DETAILS INCLUSIONS EXCLUSIONS Policy No: 67160234240400000013 Health Card Insur…" at bounding box center [817, 574] width 700 height 765
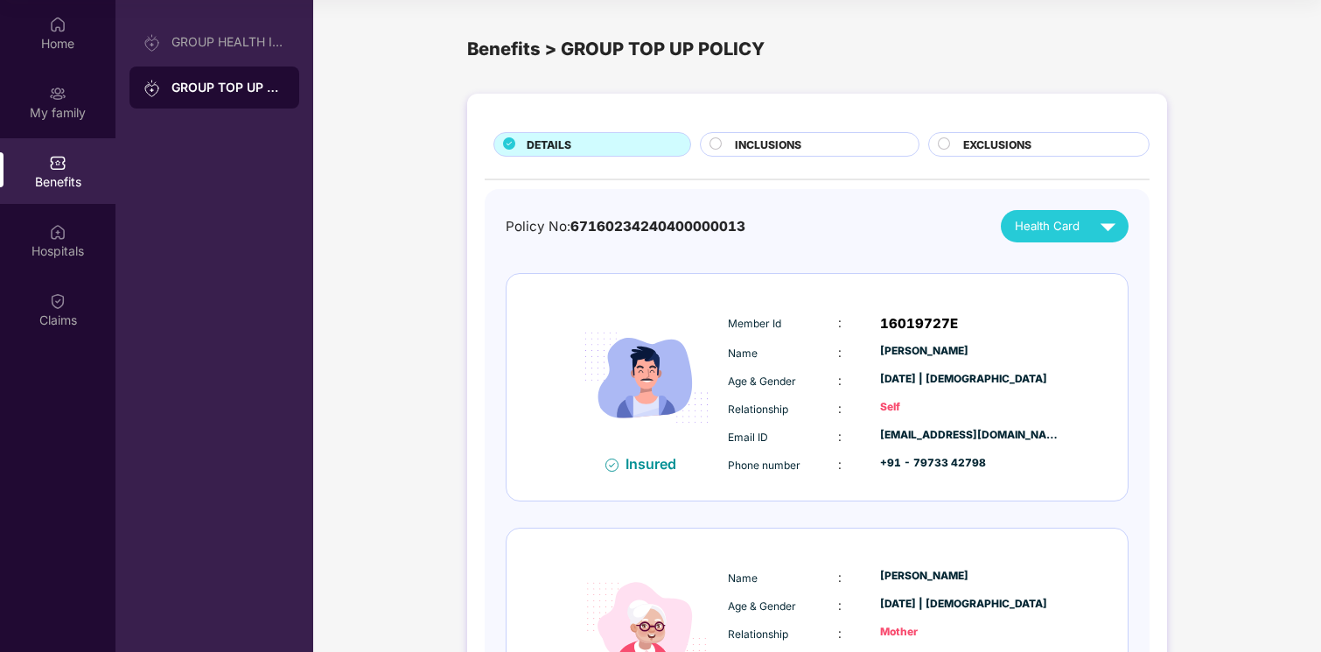
scroll to position [231, 0]
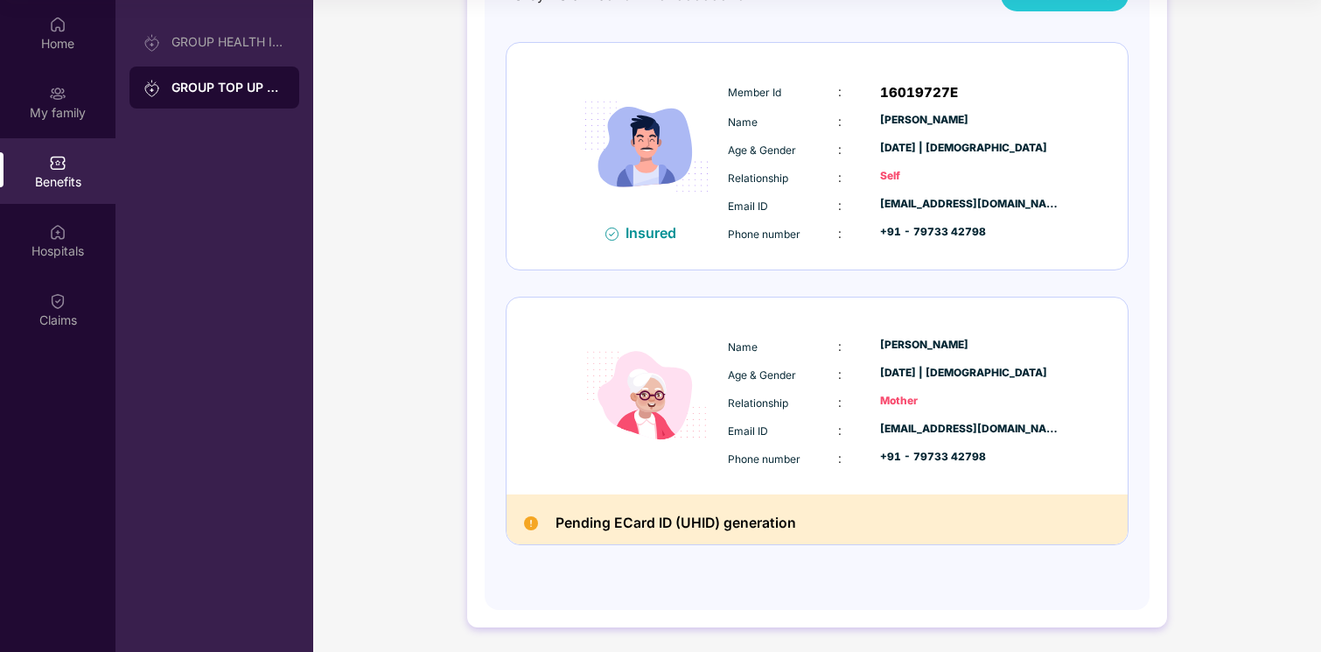
click at [694, 516] on h2 "Pending ECard ID (UHID) generation" at bounding box center [675, 524] width 241 height 24
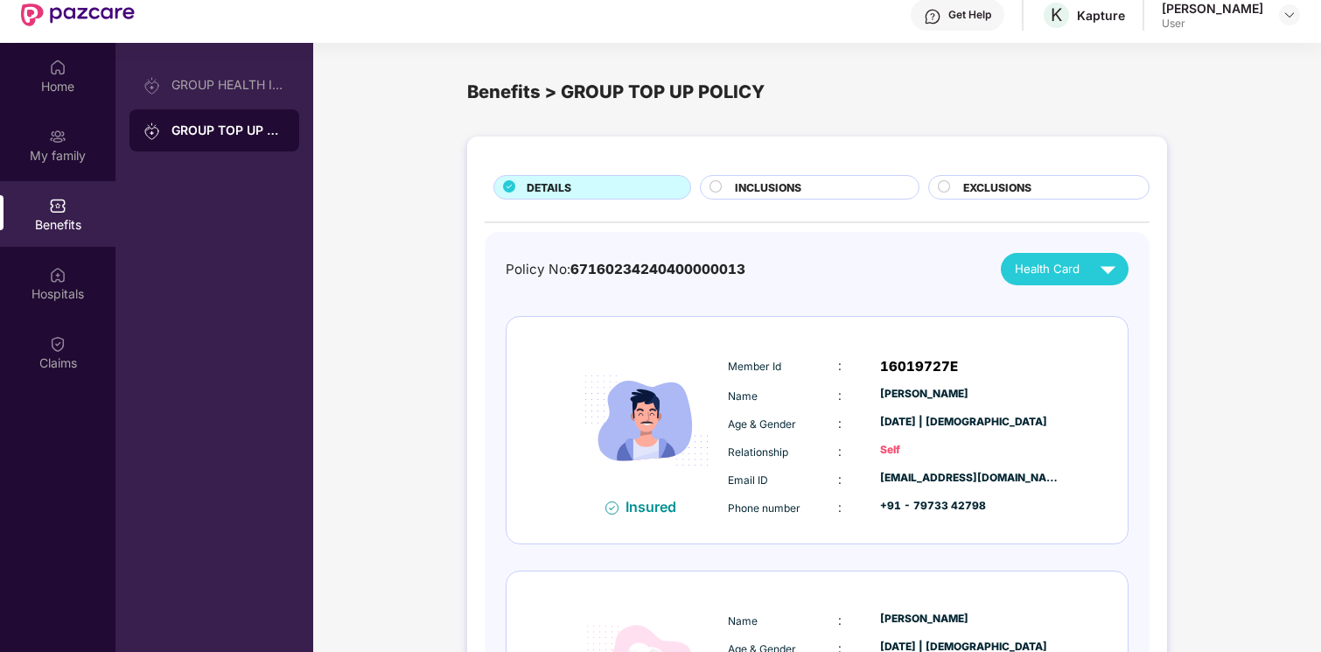
scroll to position [0, 0]
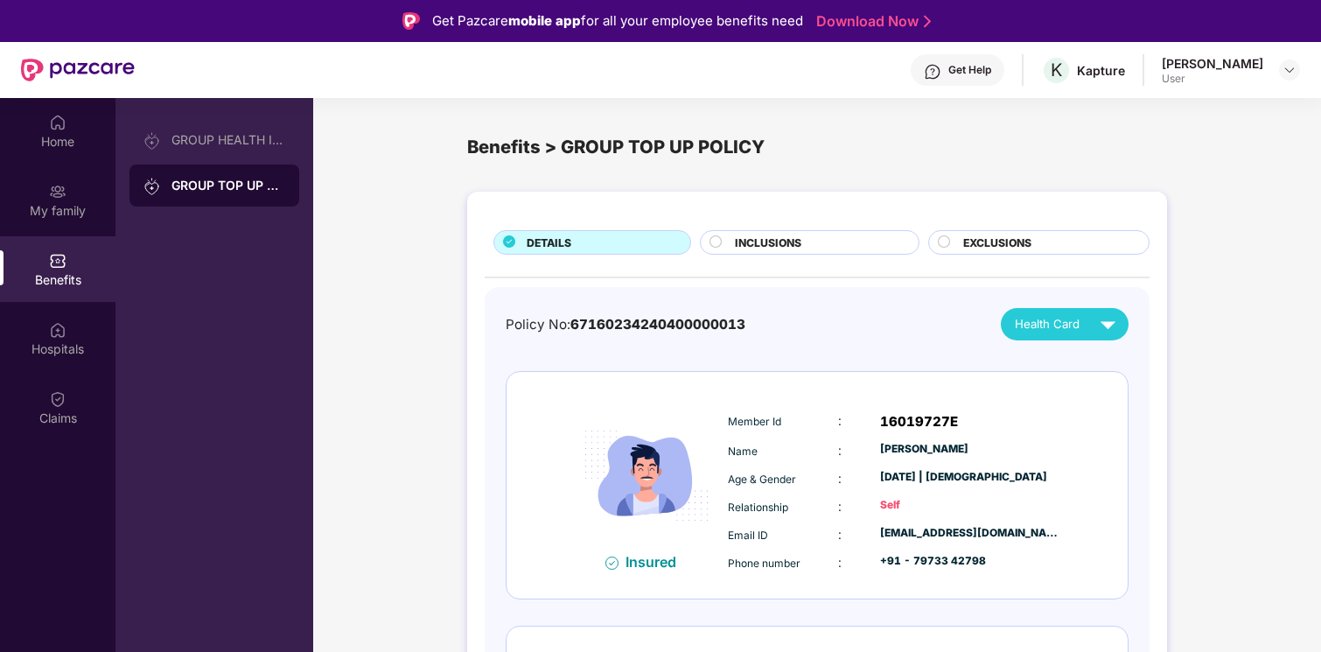
click at [1069, 327] on span "Health Card" at bounding box center [1047, 324] width 65 height 18
click at [1035, 342] on div "Policy No: 67160234240400000013 Health Card Insured Member Id : 16019727E Name …" at bounding box center [817, 603] width 623 height 591
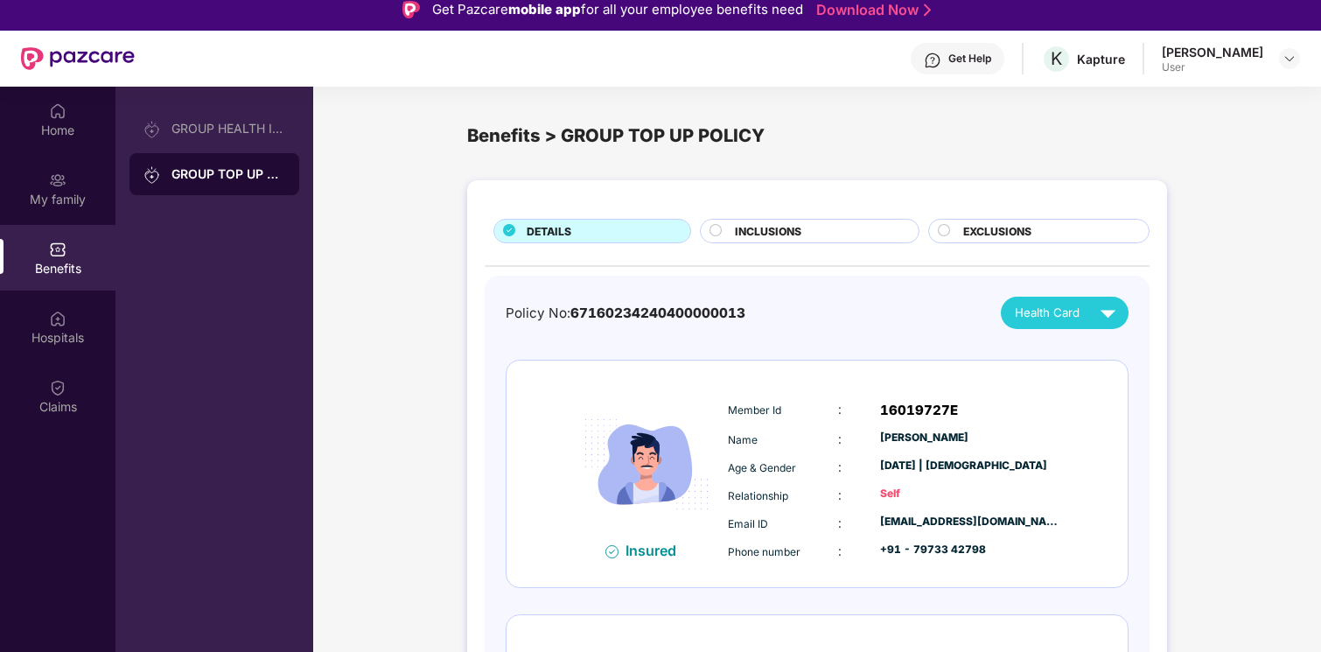
click at [687, 309] on span "67160234240400000013" at bounding box center [657, 312] width 175 height 17
click at [1093, 311] on img at bounding box center [1108, 312] width 31 height 31
click at [900, 307] on div "Policy No: 67160234240400000013 Health Card" at bounding box center [817, 313] width 623 height 32
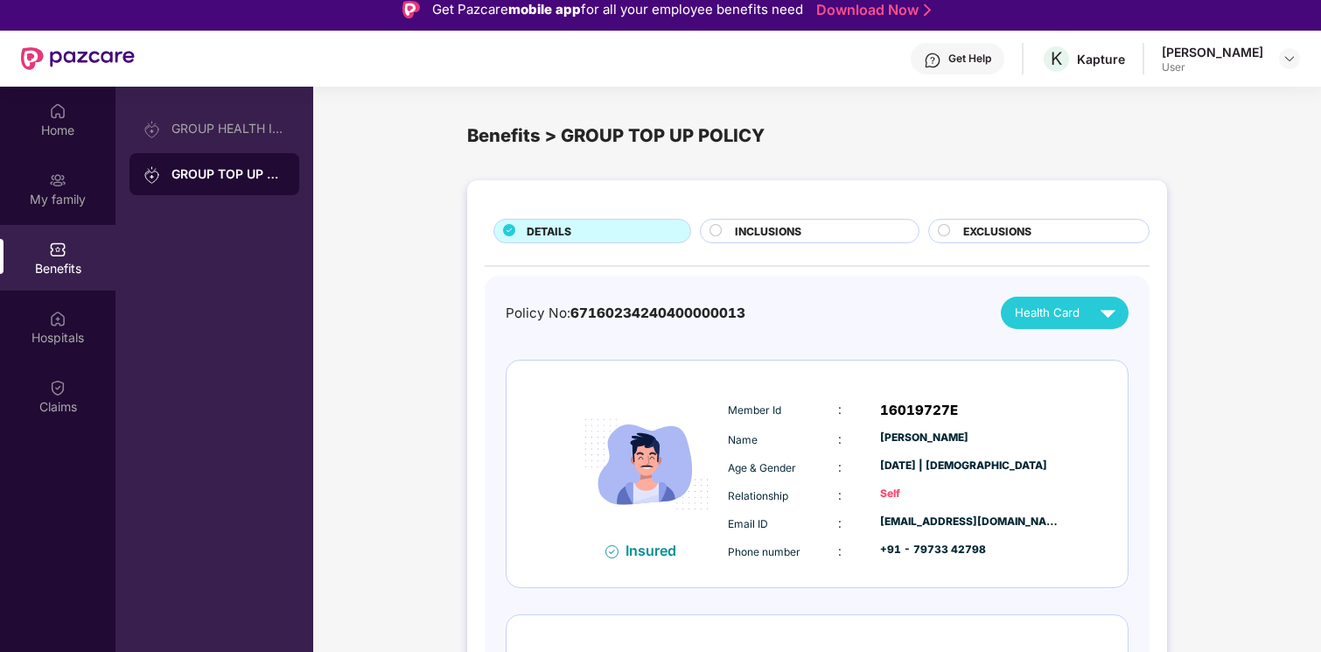
click at [576, 311] on span "67160234240400000013" at bounding box center [657, 312] width 175 height 17
click at [689, 318] on span "67160234240400000013" at bounding box center [657, 312] width 175 height 17
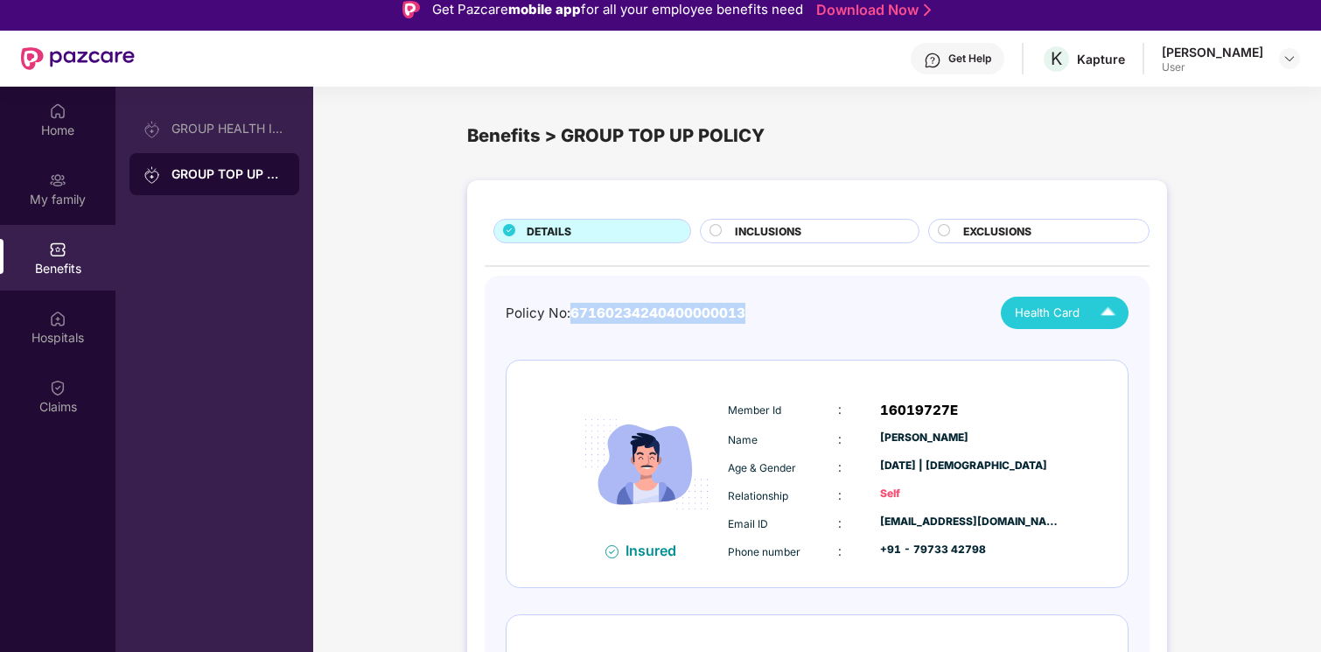
click at [1045, 325] on div "Health Card" at bounding box center [1069, 312] width 108 height 31
click at [870, 338] on div "Policy No: 67160234240400000013 Health Card Insured Member Id : 16019727E Name …" at bounding box center [817, 592] width 623 height 591
click at [188, 128] on div "GROUP HEALTH INSURANCE" at bounding box center [228, 129] width 114 height 14
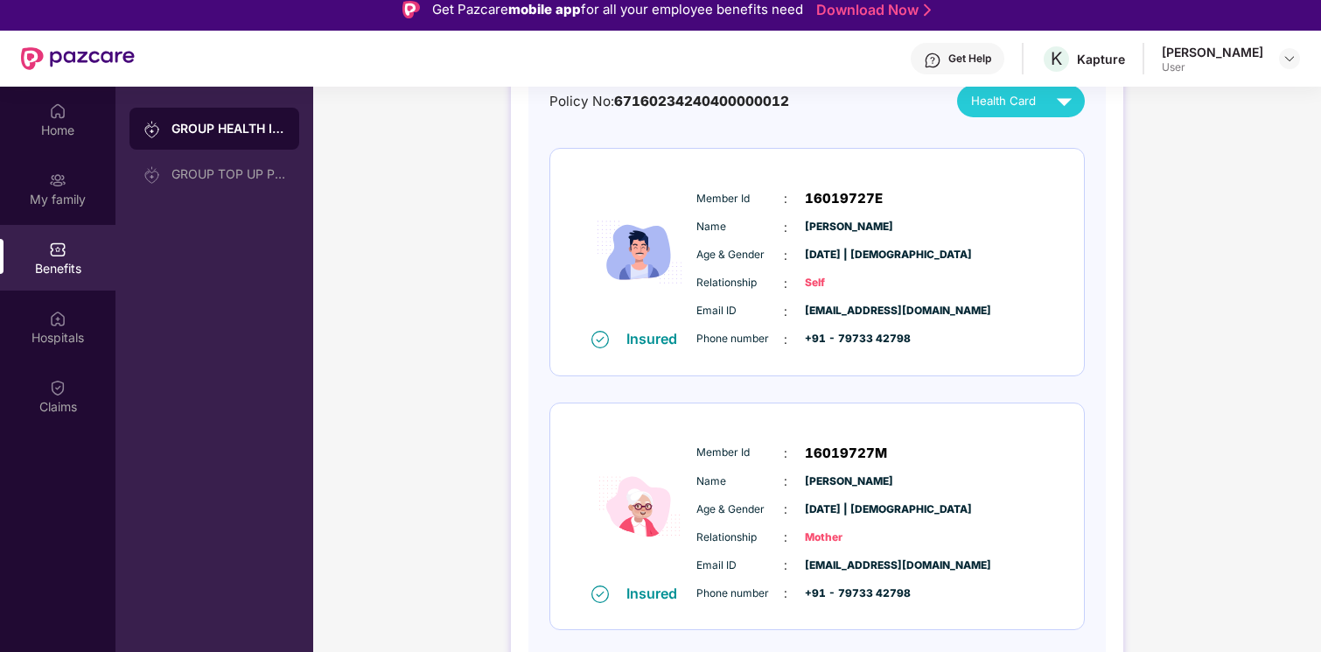
scroll to position [98, 0]
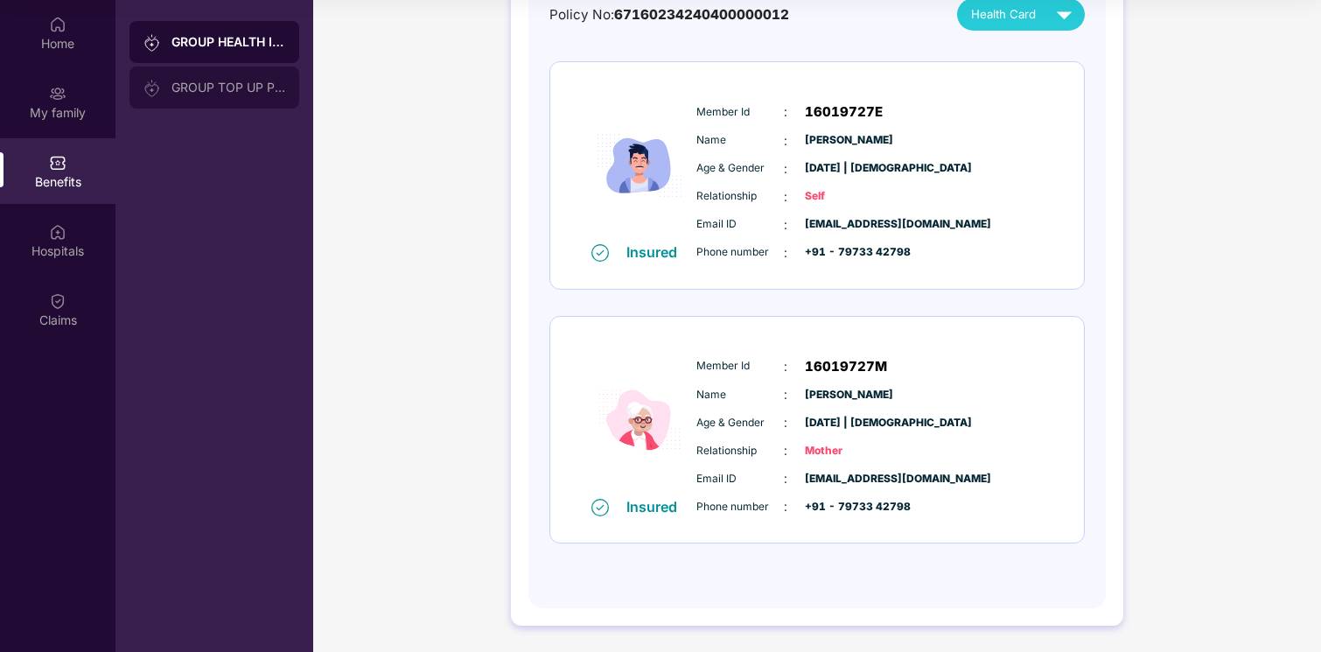
click at [205, 83] on div "GROUP TOP UP POLICY" at bounding box center [228, 87] width 114 height 14
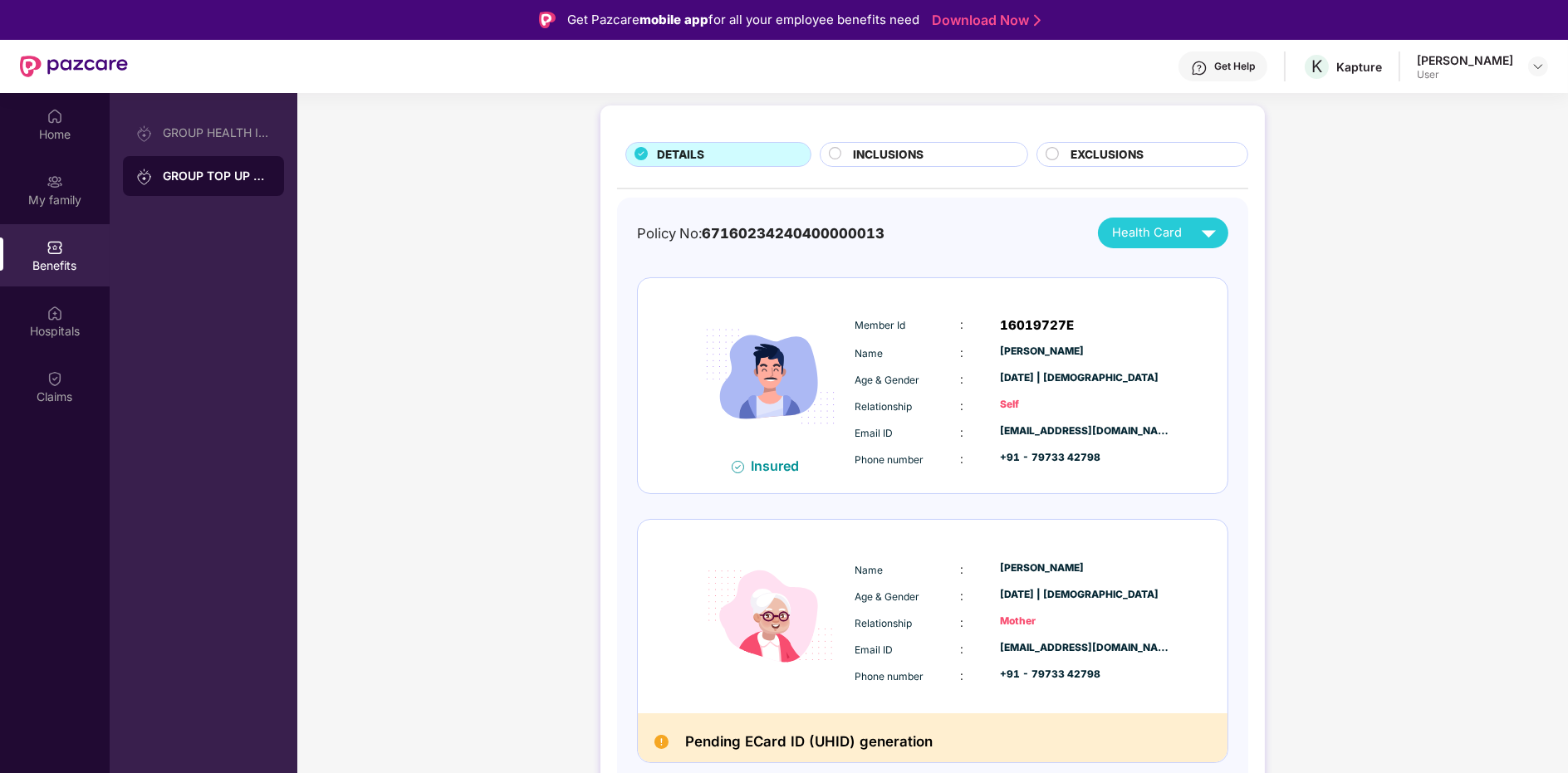
scroll to position [75, 0]
